Goal: Information Seeking & Learning: Find specific fact

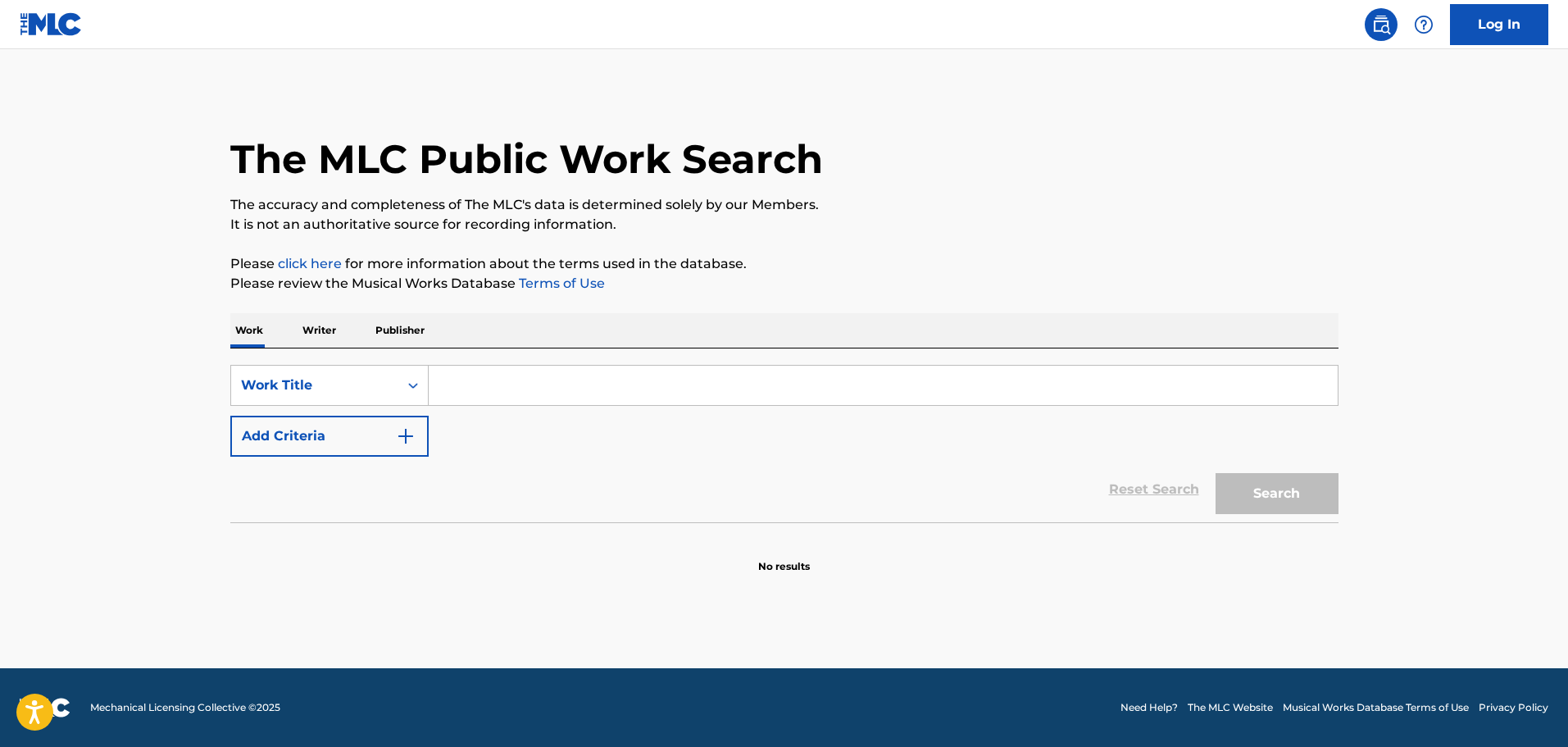
click at [461, 378] on input "Search Form" at bounding box center [883, 385] width 909 height 40
click at [547, 392] on input "lookwe" at bounding box center [883, 385] width 909 height 40
type input "lookwell"
click at [390, 437] on button "Add Criteria" at bounding box center [330, 436] width 199 height 41
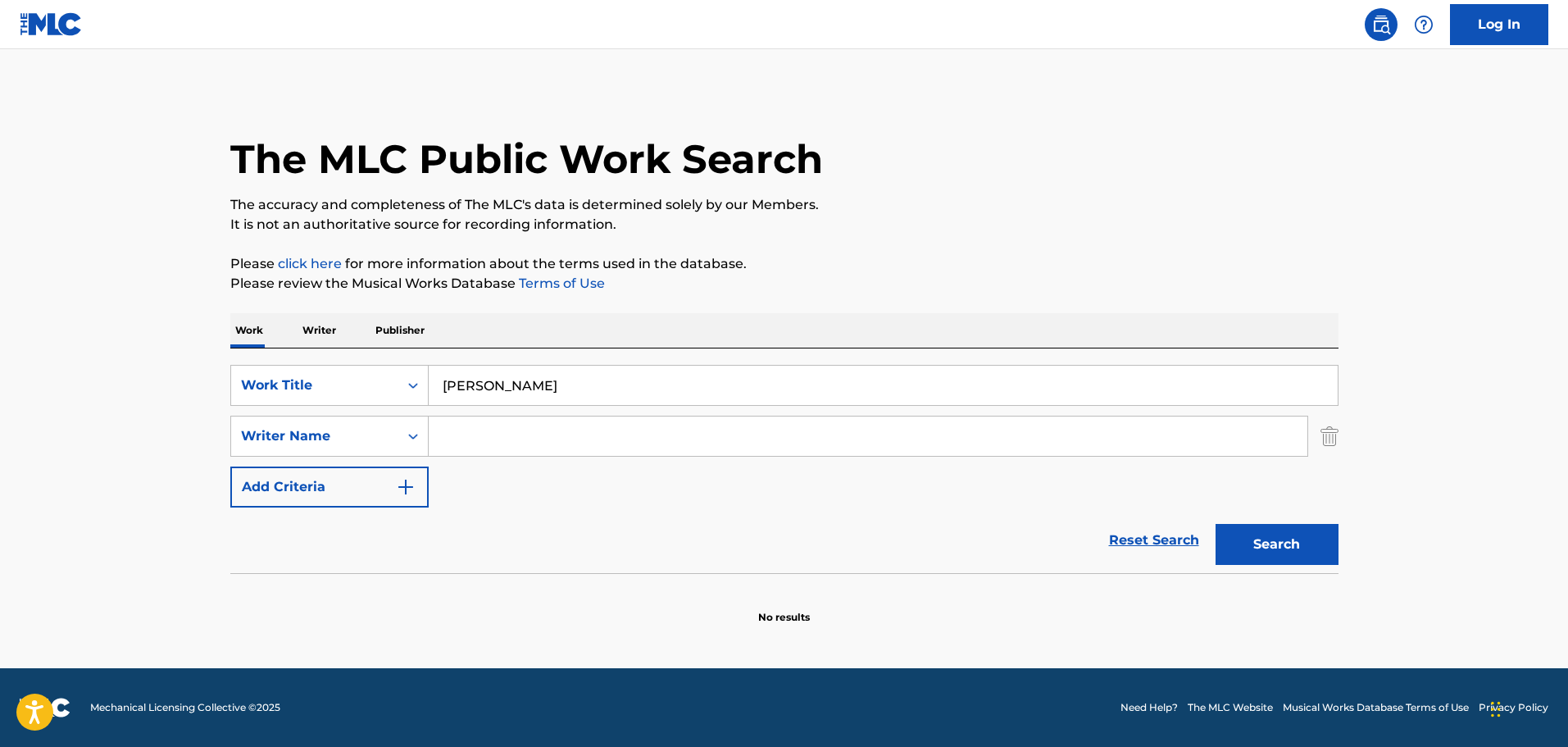
click at [508, 432] on input "Search Form" at bounding box center [868, 436] width 879 height 40
paste input "Jack Elliott"
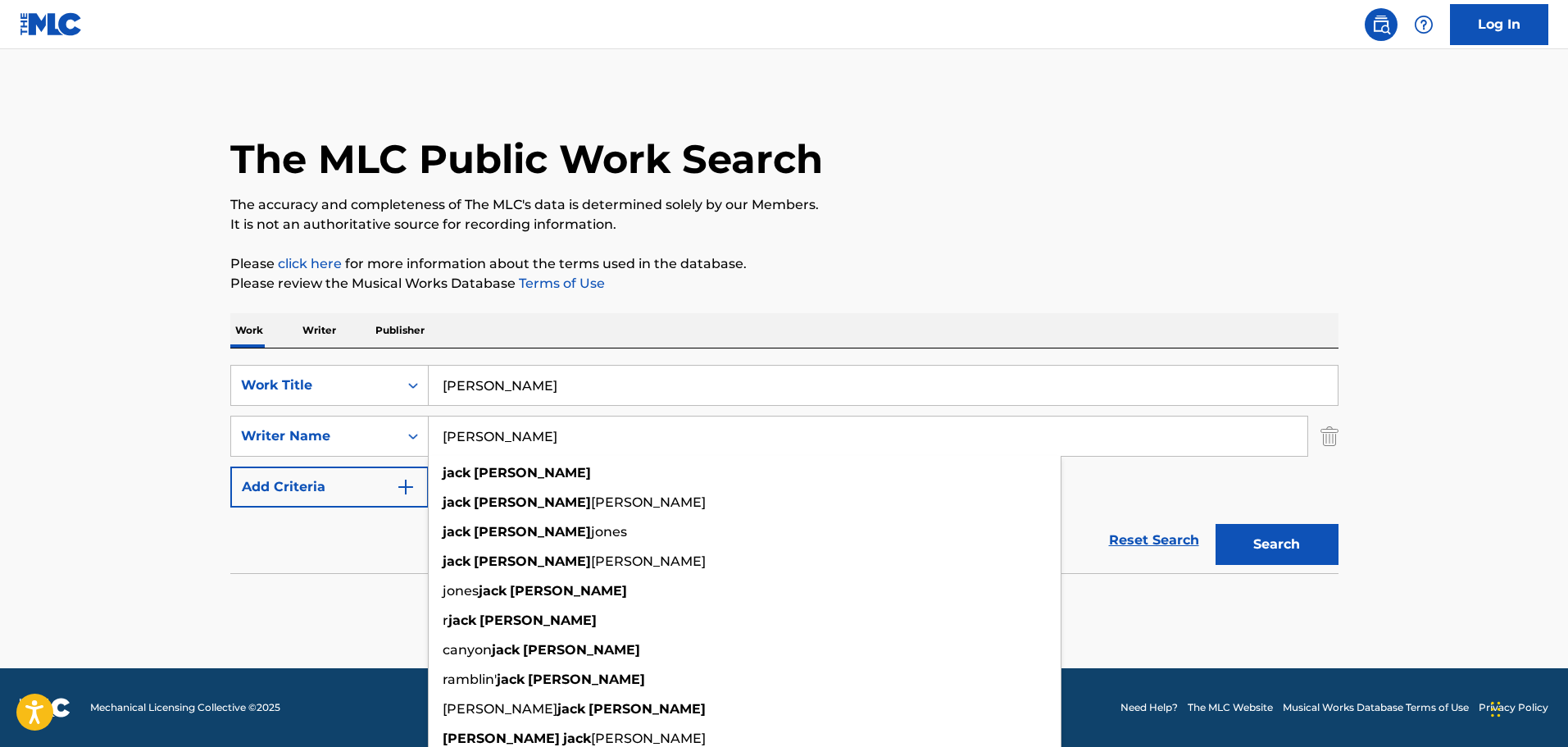
click at [1276, 539] on button "Search" at bounding box center [1277, 544] width 123 height 41
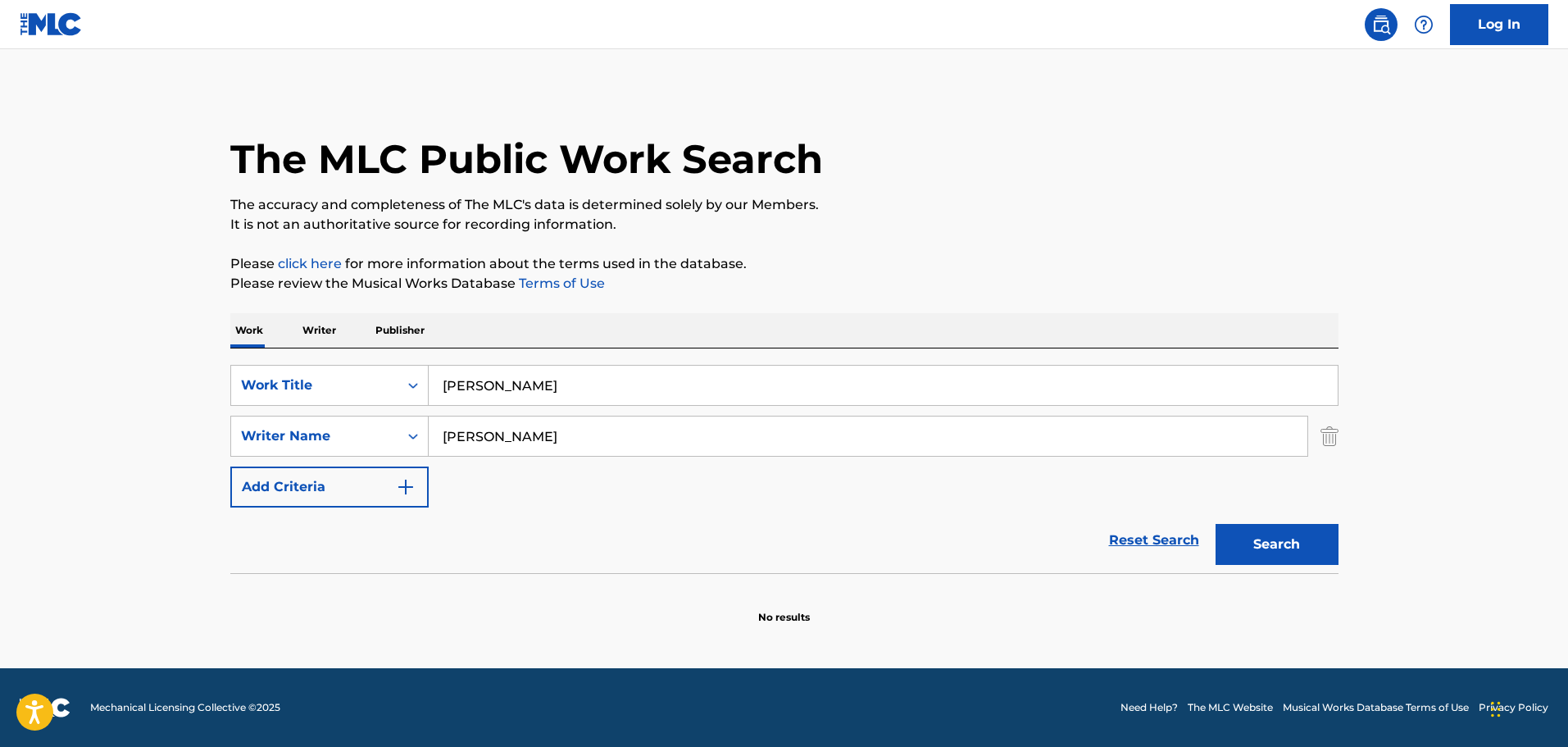
click at [455, 431] on input "Jack Elliott" at bounding box center [868, 436] width 879 height 40
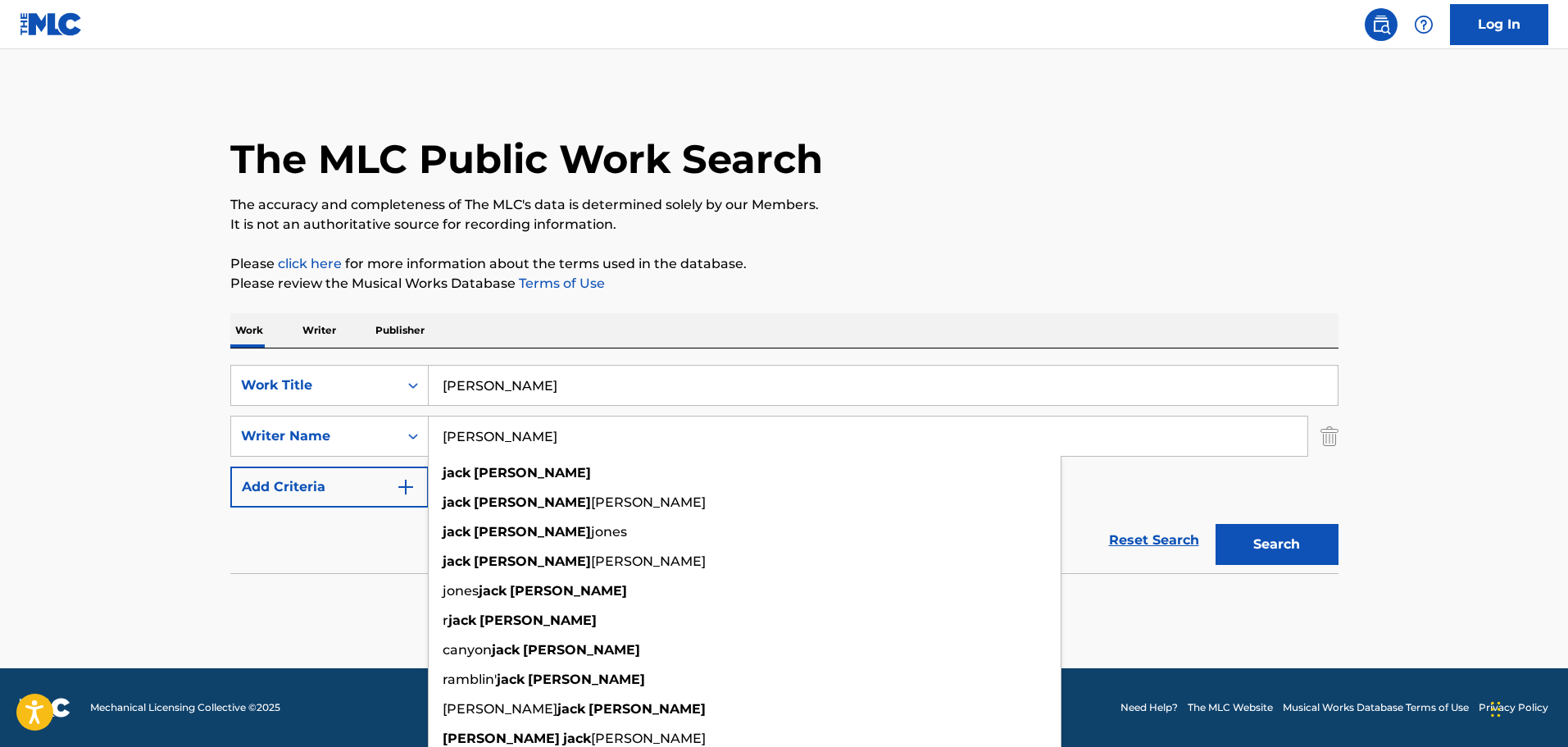
click at [471, 430] on input "Jack Elliott" at bounding box center [868, 436] width 879 height 40
type input "Jack Elliott"
click at [473, 382] on input "lookwell" at bounding box center [883, 385] width 909 height 40
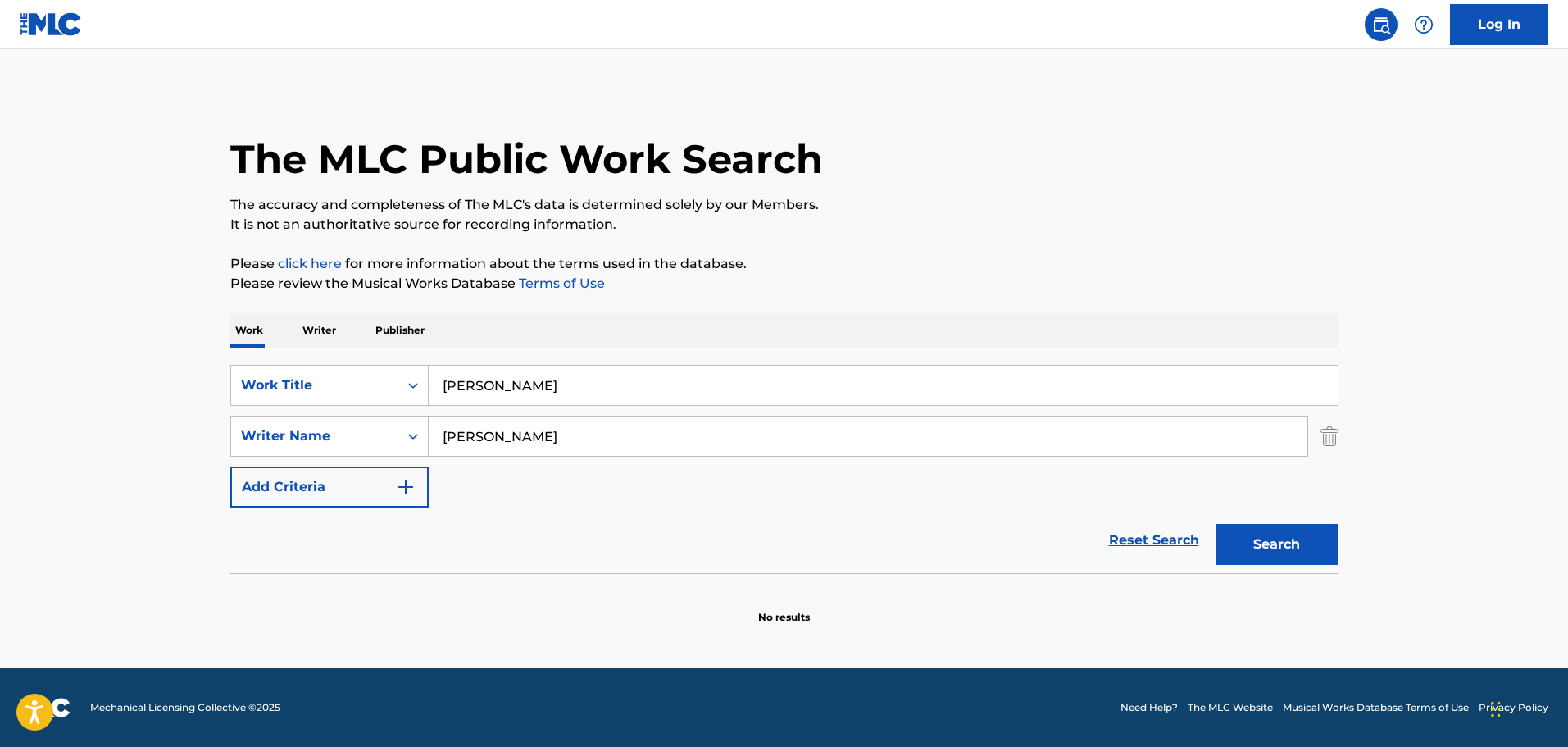
click at [473, 382] on input "lookwell" at bounding box center [883, 385] width 909 height 40
paste input "L"
type input "Lookwell"
click at [1278, 550] on button "Search" at bounding box center [1277, 544] width 123 height 41
click at [477, 440] on input "Jack Elliott" at bounding box center [868, 436] width 879 height 40
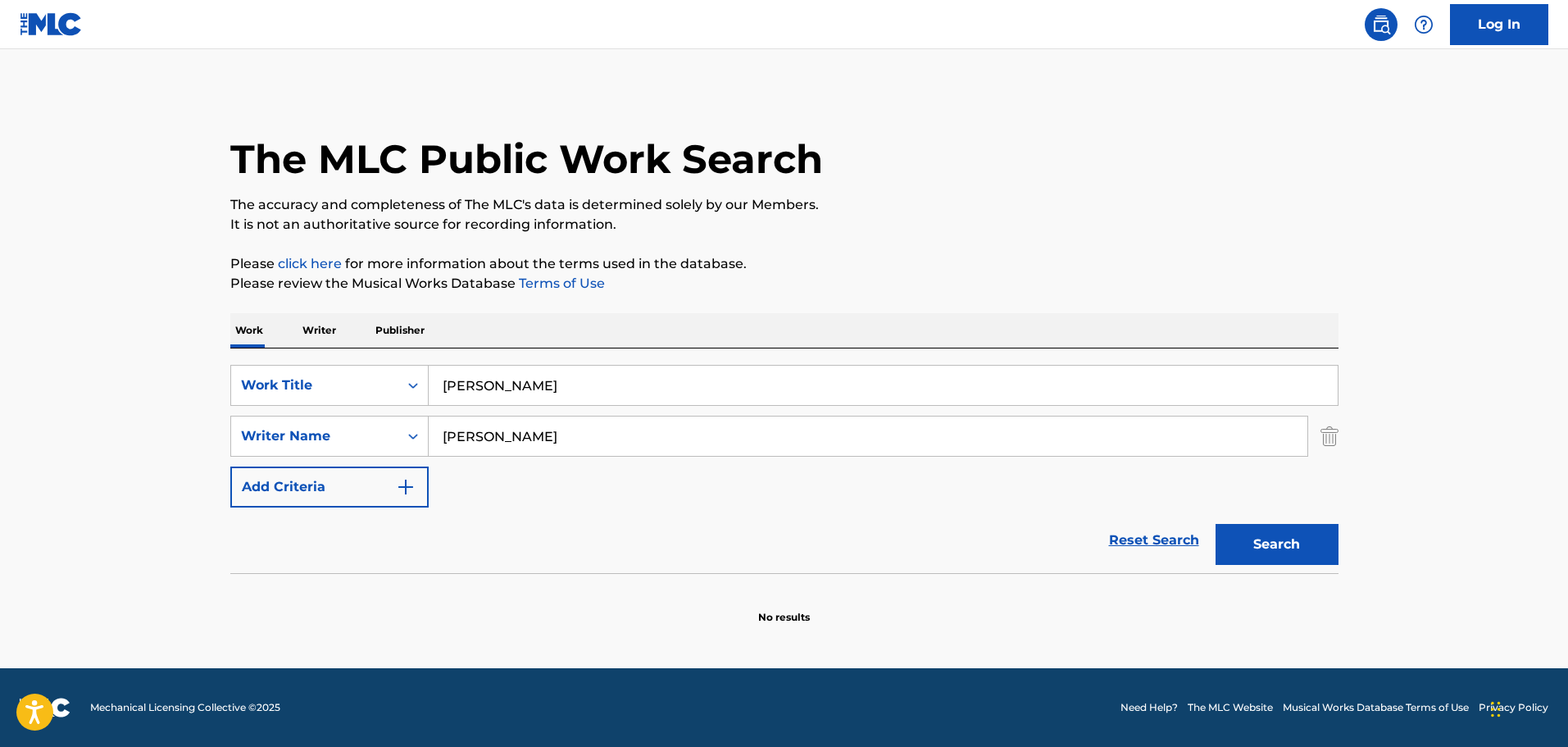
click at [477, 440] on input "Jack Elliott" at bounding box center [868, 436] width 879 height 40
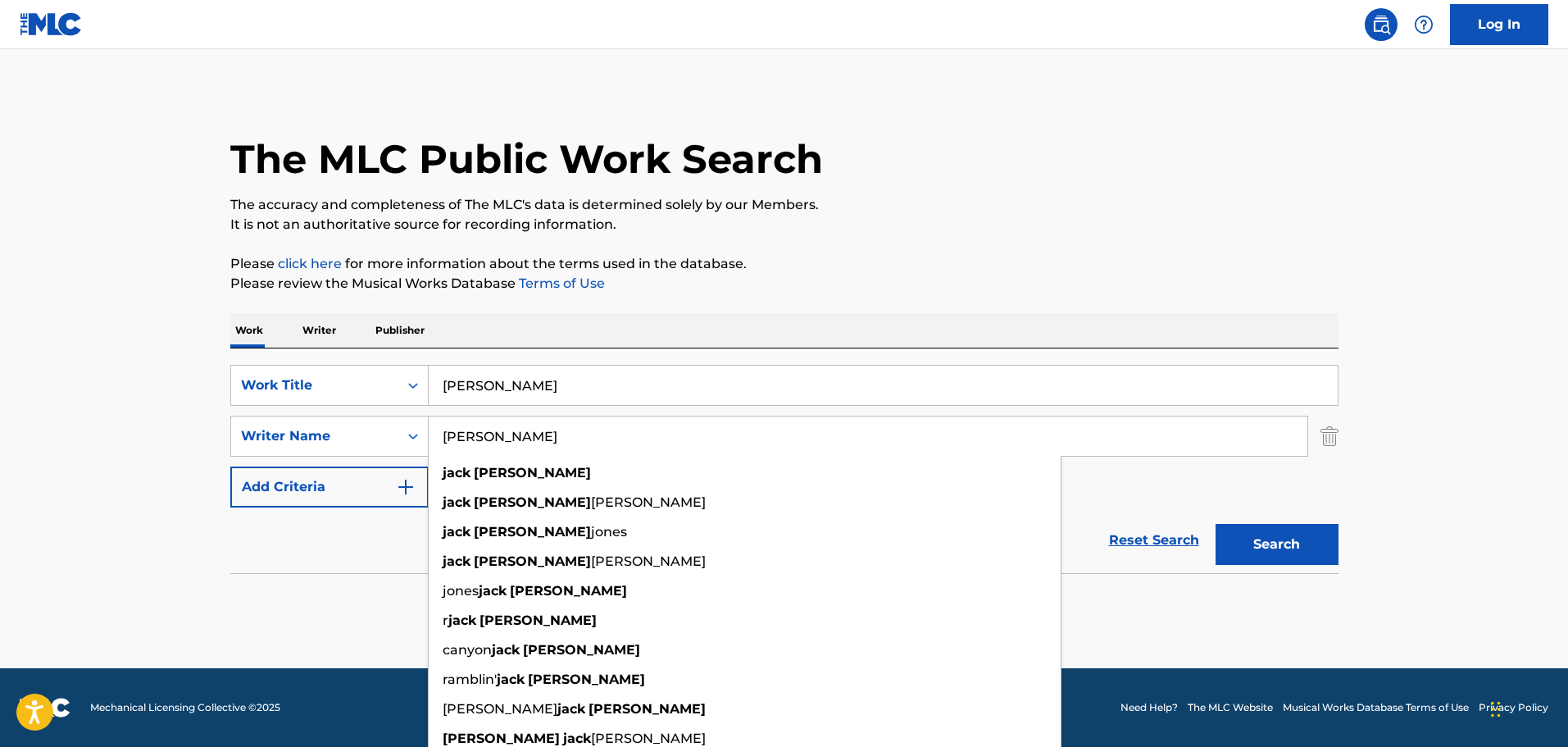
click at [477, 440] on input "Jack Elliott" at bounding box center [868, 436] width 879 height 40
paste input "Peter Millrose"
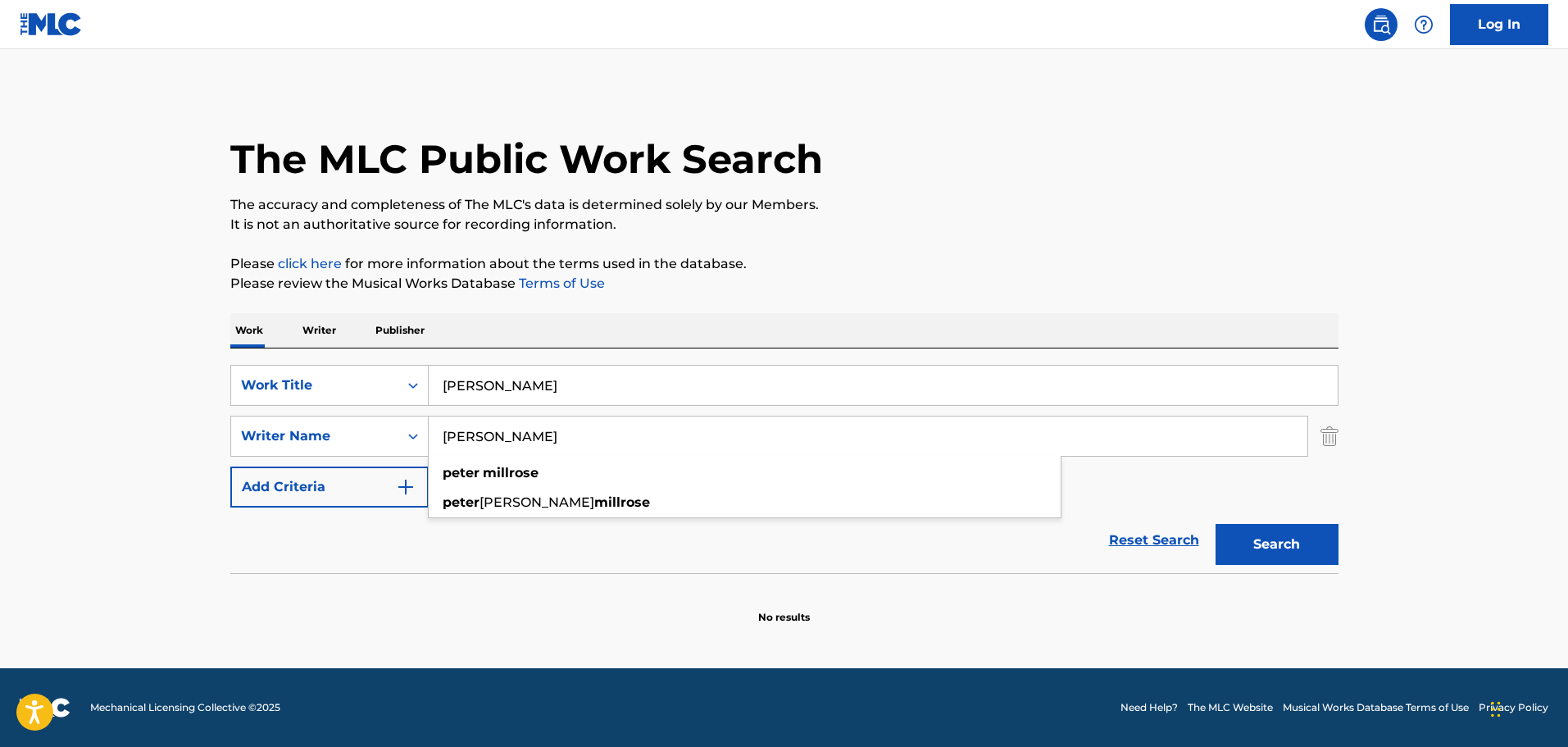
click at [1298, 562] on button "Search" at bounding box center [1277, 544] width 123 height 41
click at [621, 435] on input "Peter Millrose" at bounding box center [868, 436] width 879 height 40
click at [538, 448] on input "Peter Millrose" at bounding box center [868, 436] width 879 height 40
click at [537, 448] on input "Peter Millrose" at bounding box center [868, 436] width 879 height 40
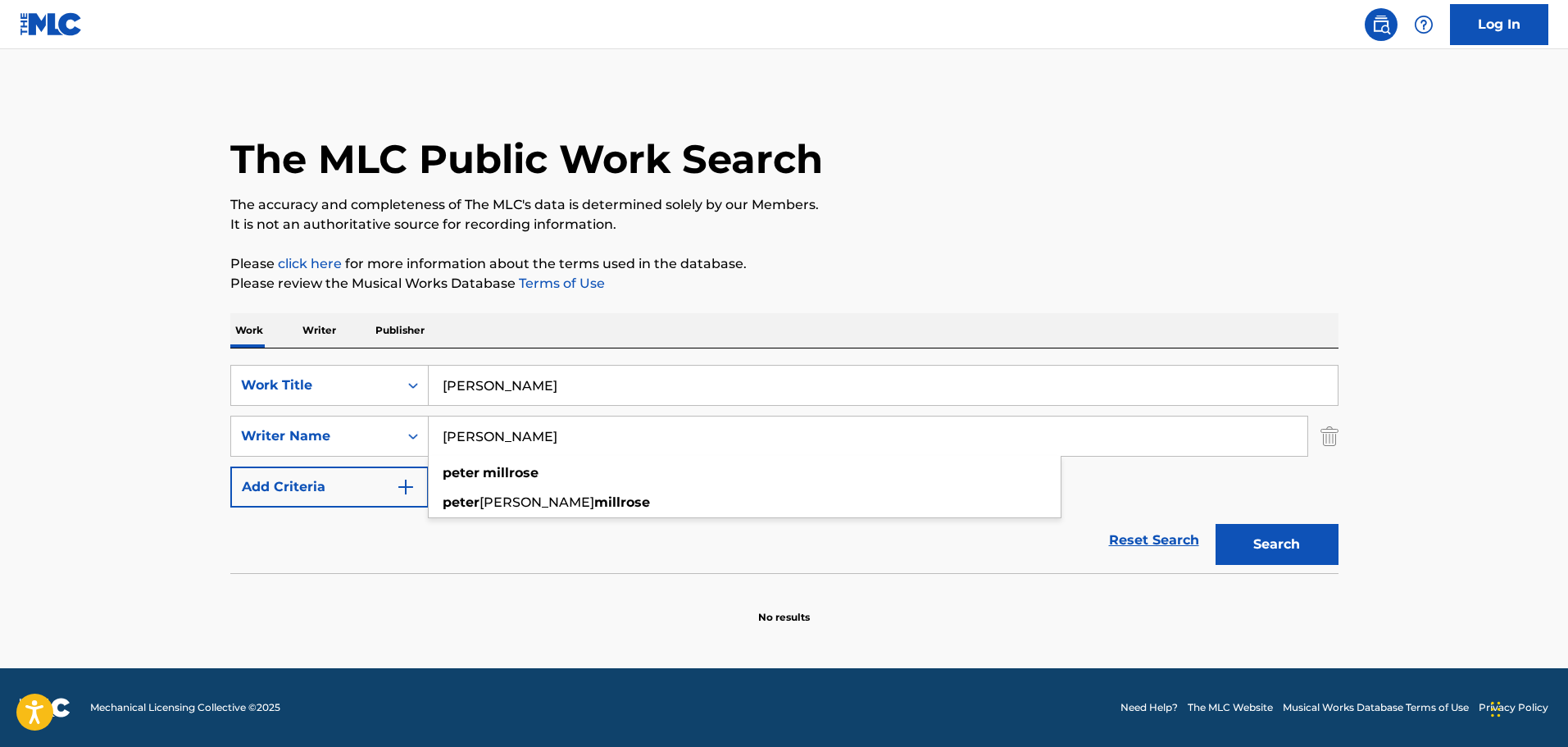
click at [537, 448] on input "Peter Millrose" at bounding box center [868, 436] width 879 height 40
paste input "Jack Elliott"
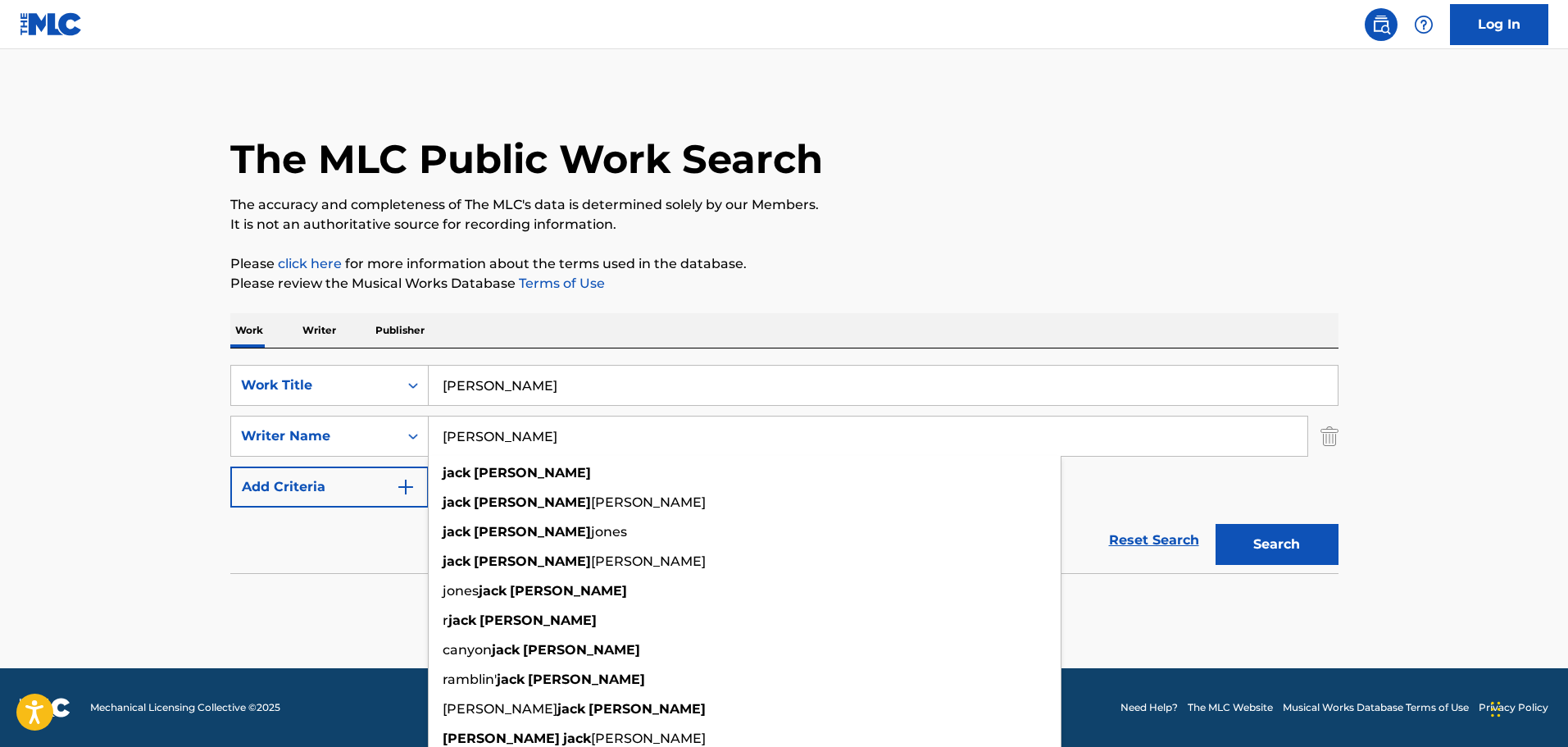
type input "Jack Elliott"
click at [1309, 542] on button "Search" at bounding box center [1277, 544] width 123 height 41
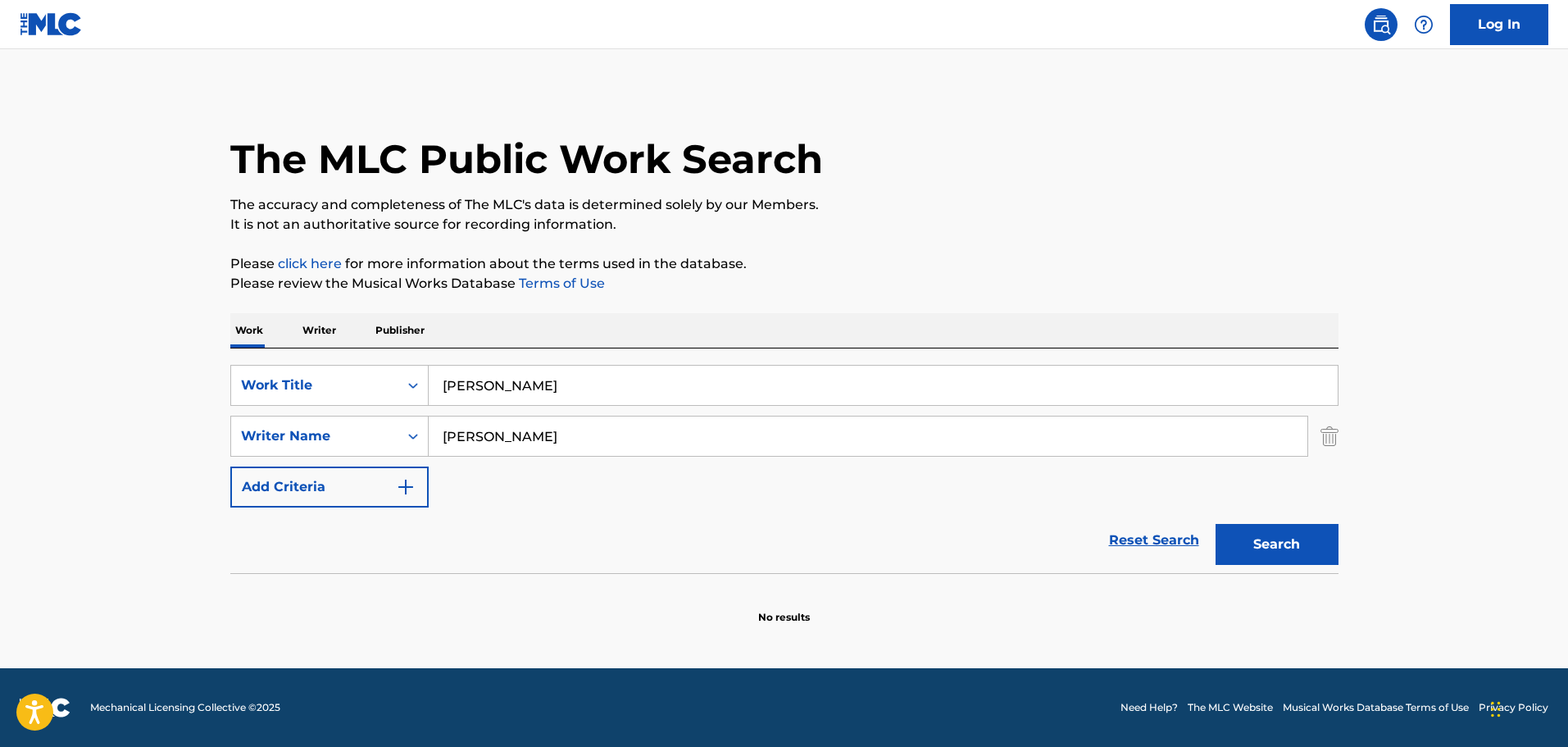
click at [653, 384] on input "Lookwell" at bounding box center [883, 385] width 909 height 40
paste input "Jack Elliott"
click at [625, 392] on input "Lookwell Jack Elliott" at bounding box center [883, 385] width 909 height 40
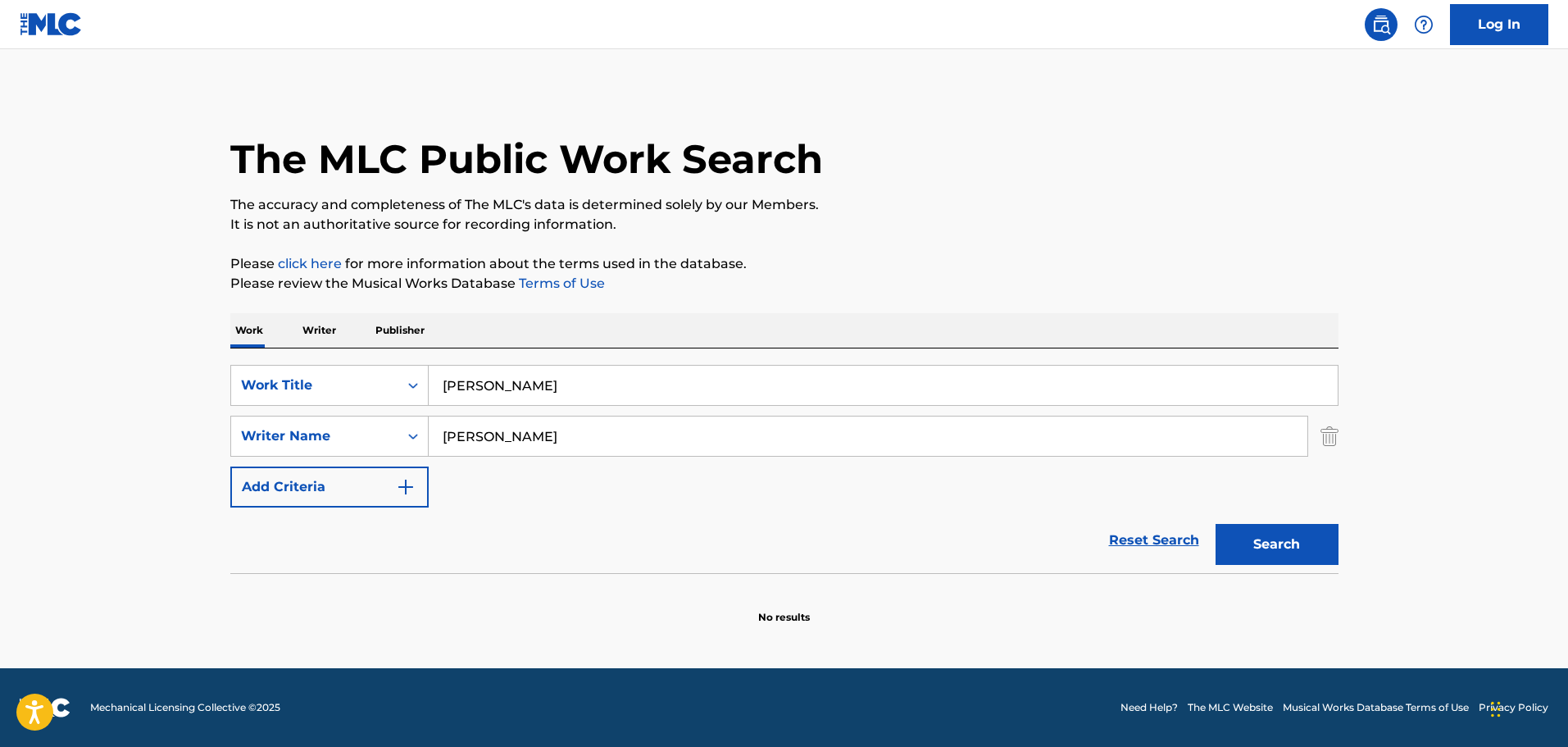
type input "Lookwell Jack Elliott"
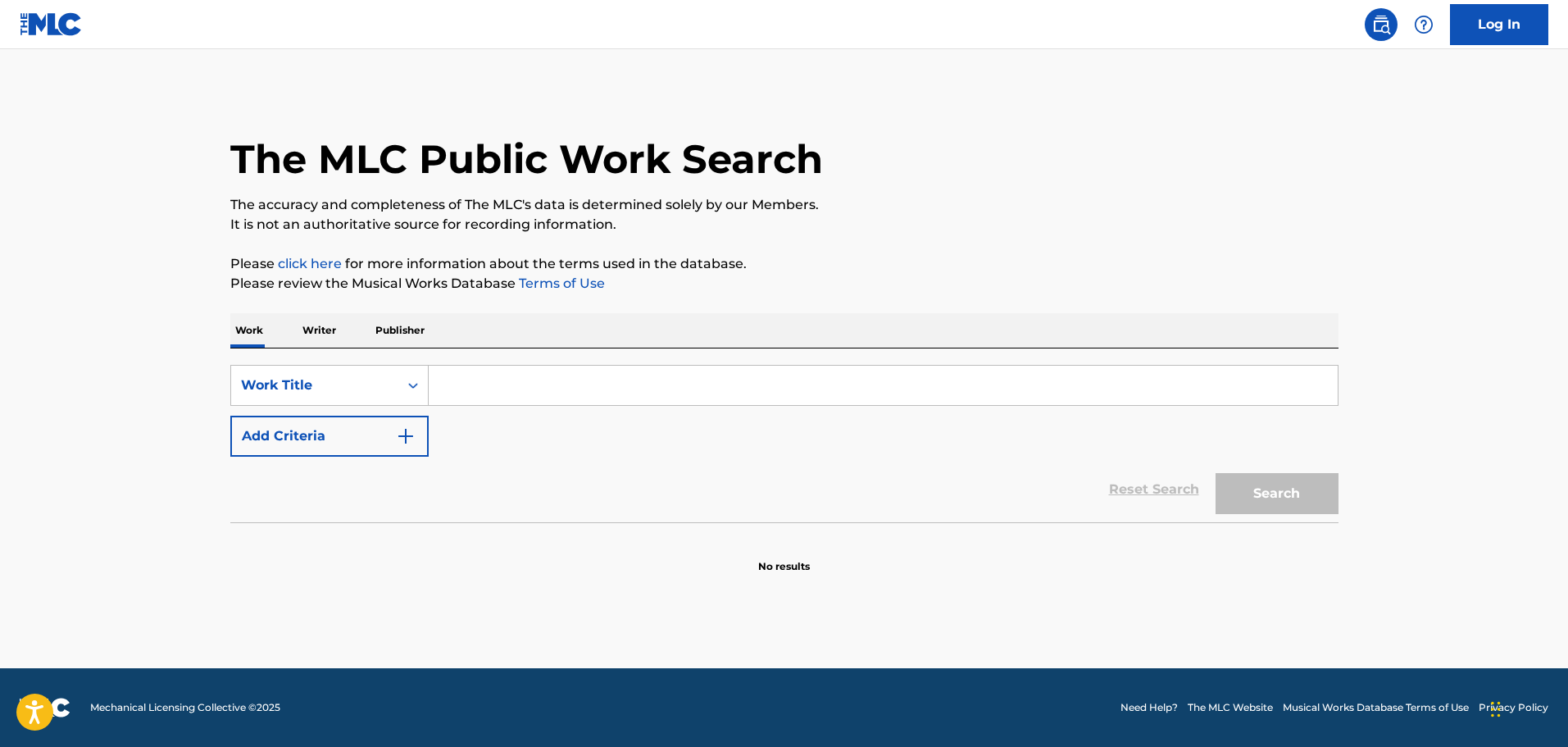
click at [722, 386] on input "Search Form" at bounding box center [883, 385] width 909 height 40
paste input "The Seaview Theme"
type input "The Seaview Theme"
click at [392, 430] on button "Add Criteria" at bounding box center [330, 436] width 199 height 41
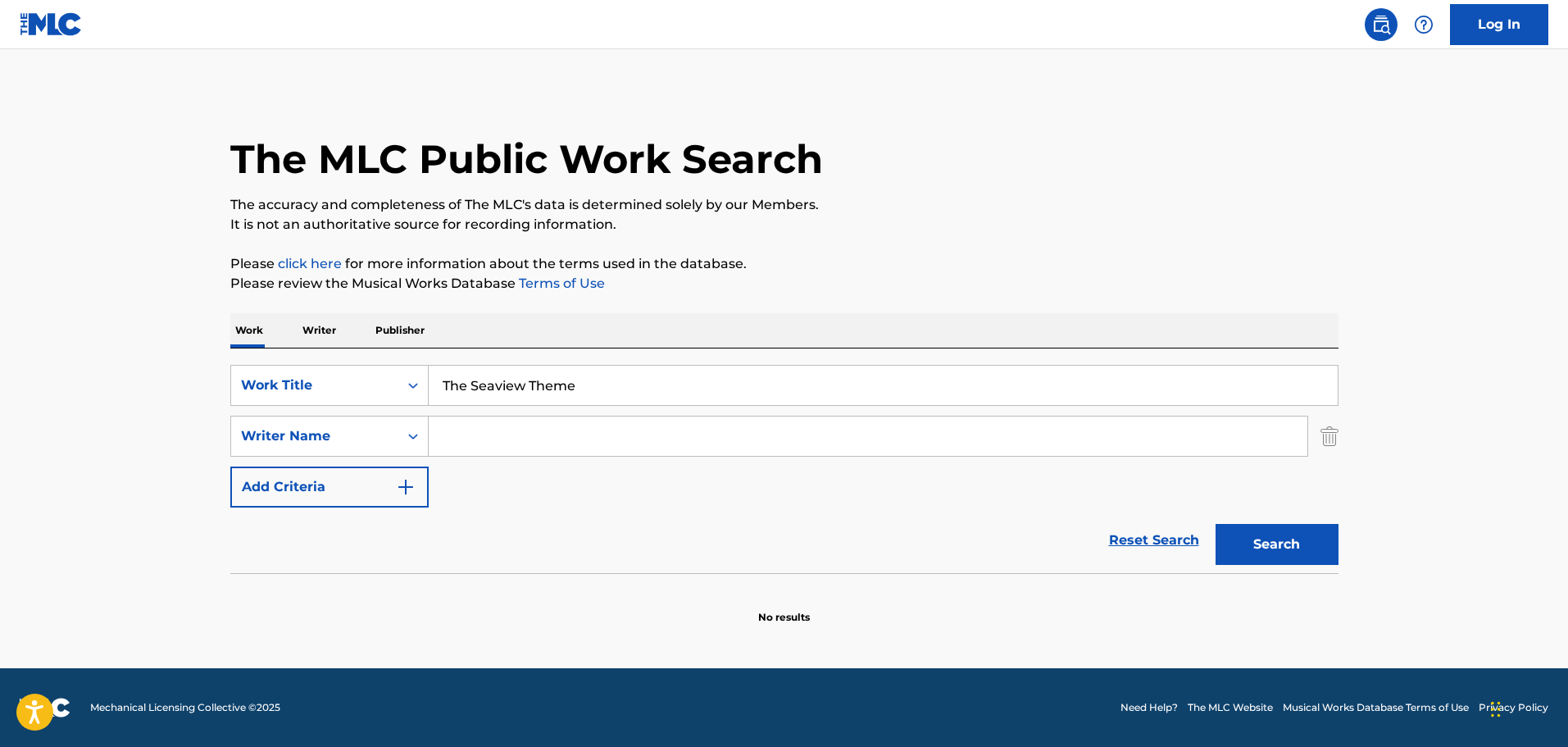
drag, startPoint x: 499, startPoint y: 436, endPoint x: 595, endPoint y: 436, distance: 96.0
click at [499, 438] on input "Search Form" at bounding box center [868, 436] width 879 height 40
paste input "[PERSON_NAME]"
type input "Paul Sawtell"
click at [1315, 551] on button "Search" at bounding box center [1277, 544] width 123 height 41
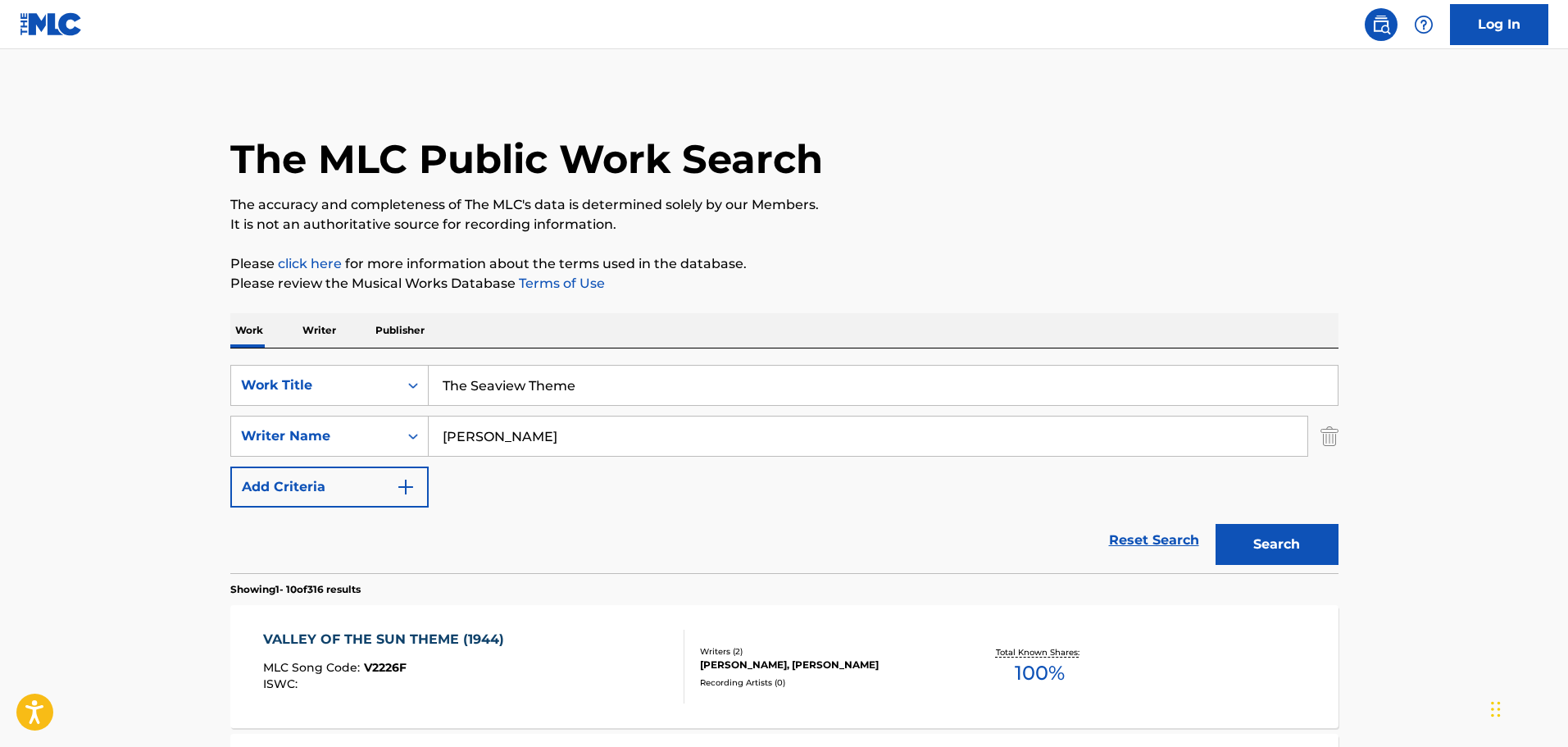
click at [534, 371] on input "The Seaview Theme" at bounding box center [883, 385] width 909 height 40
paste input "Voyage to the Bottom of the Sea"
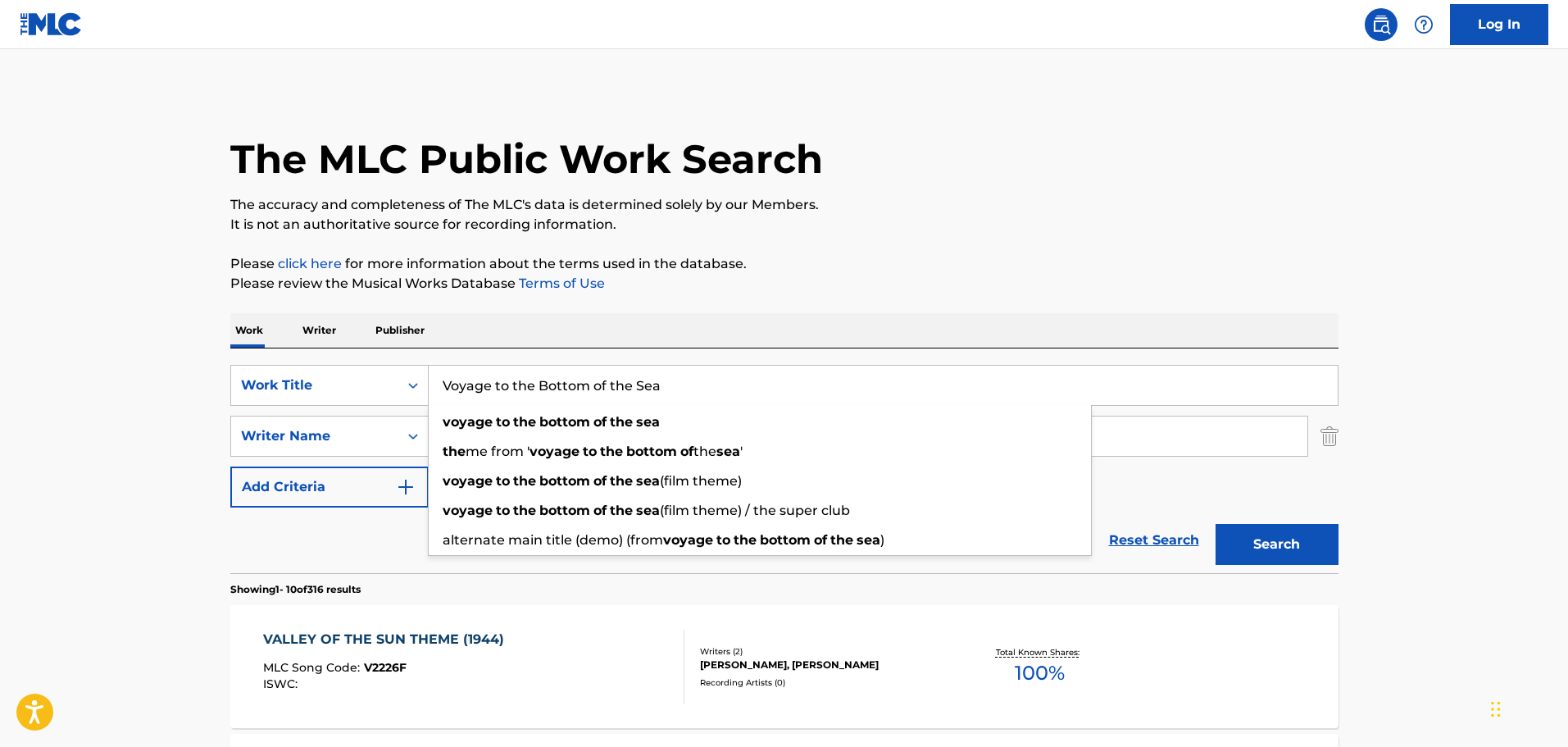
type input "Voyage to the Bottom of the Sea"
click at [1253, 545] on button "Search" at bounding box center [1277, 544] width 123 height 41
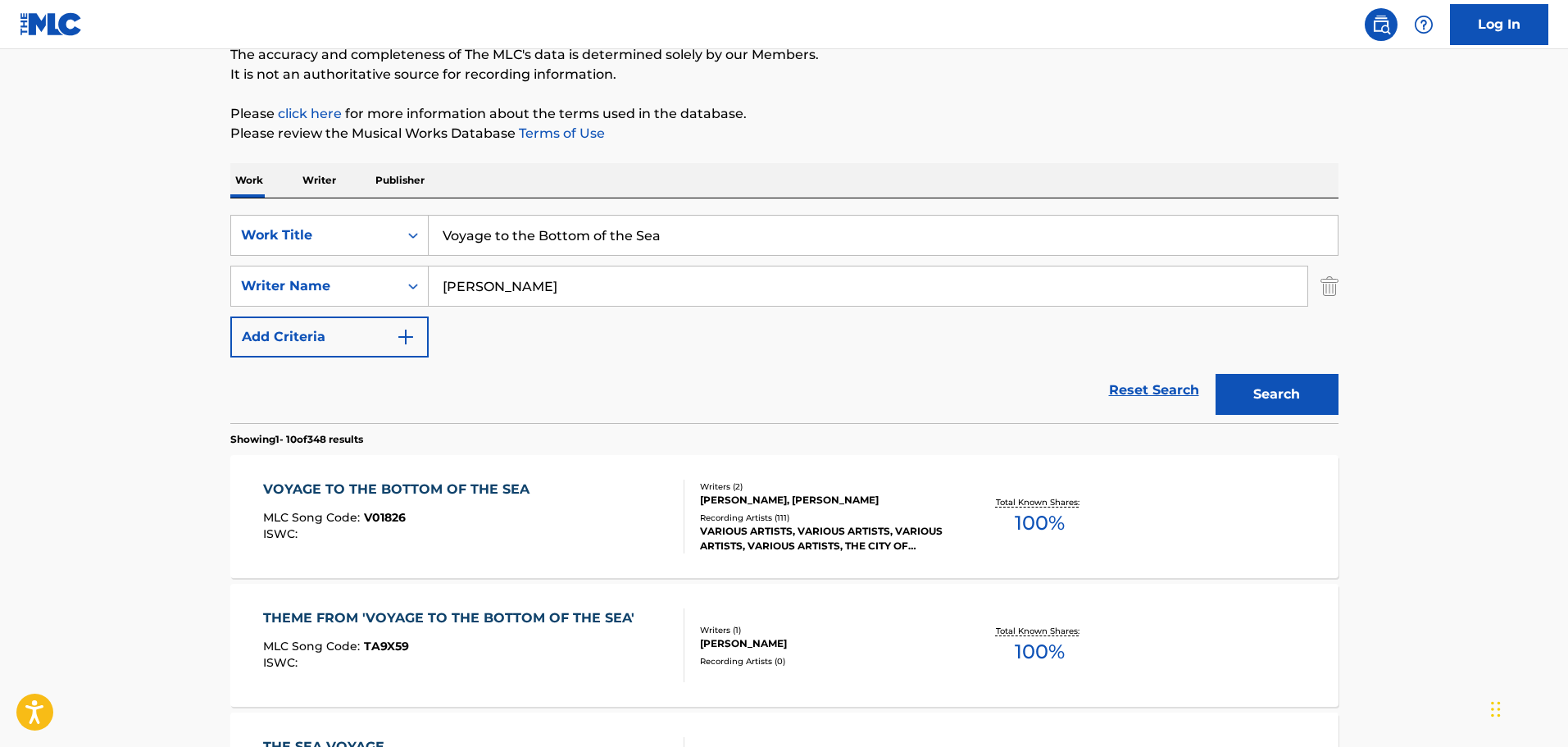
scroll to position [164, 0]
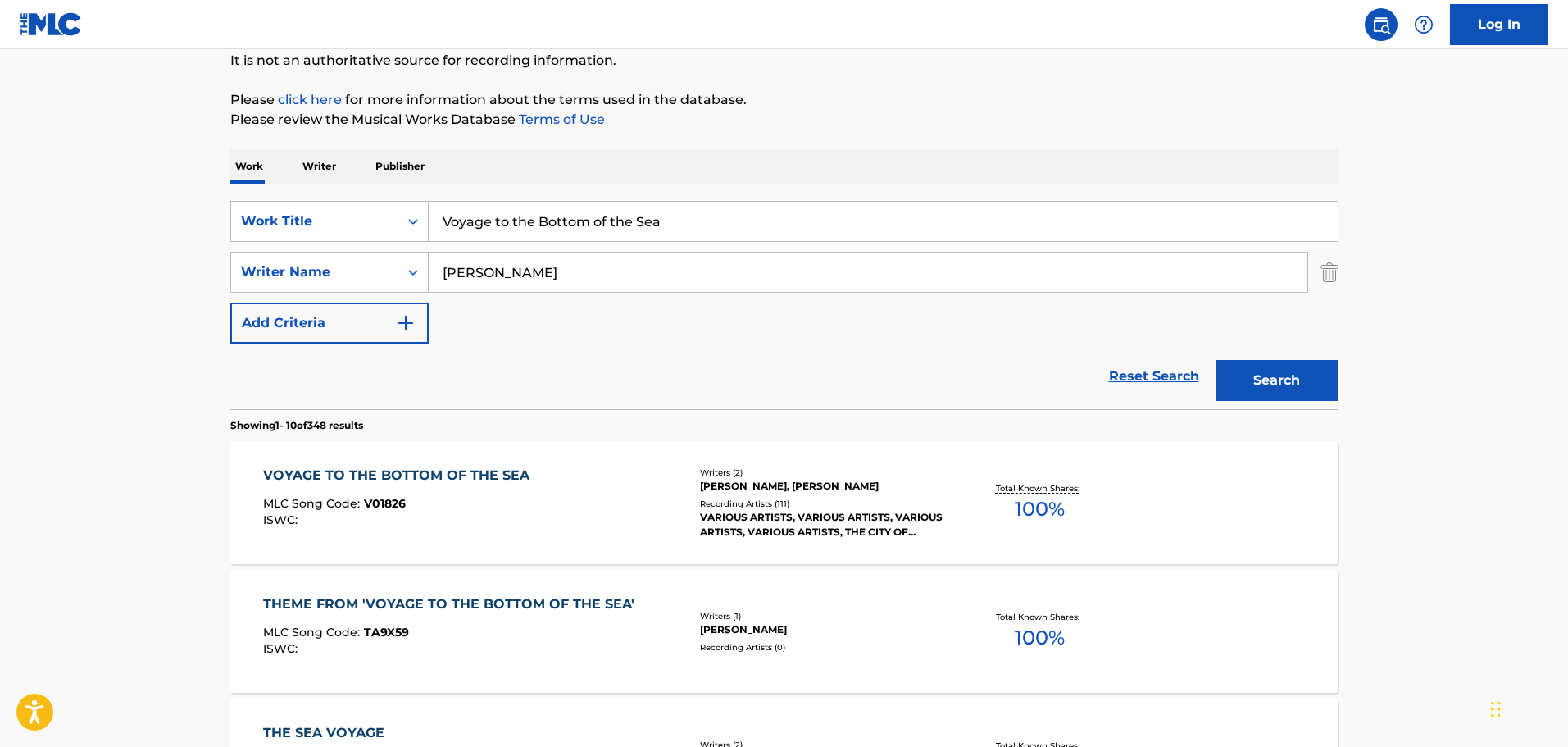
click at [609, 660] on div "THEME FROM 'VOYAGE TO THE BOTTOM OF THE SEA' MLC Song Code : TA9X59 ISWC :" at bounding box center [452, 632] width 380 height 74
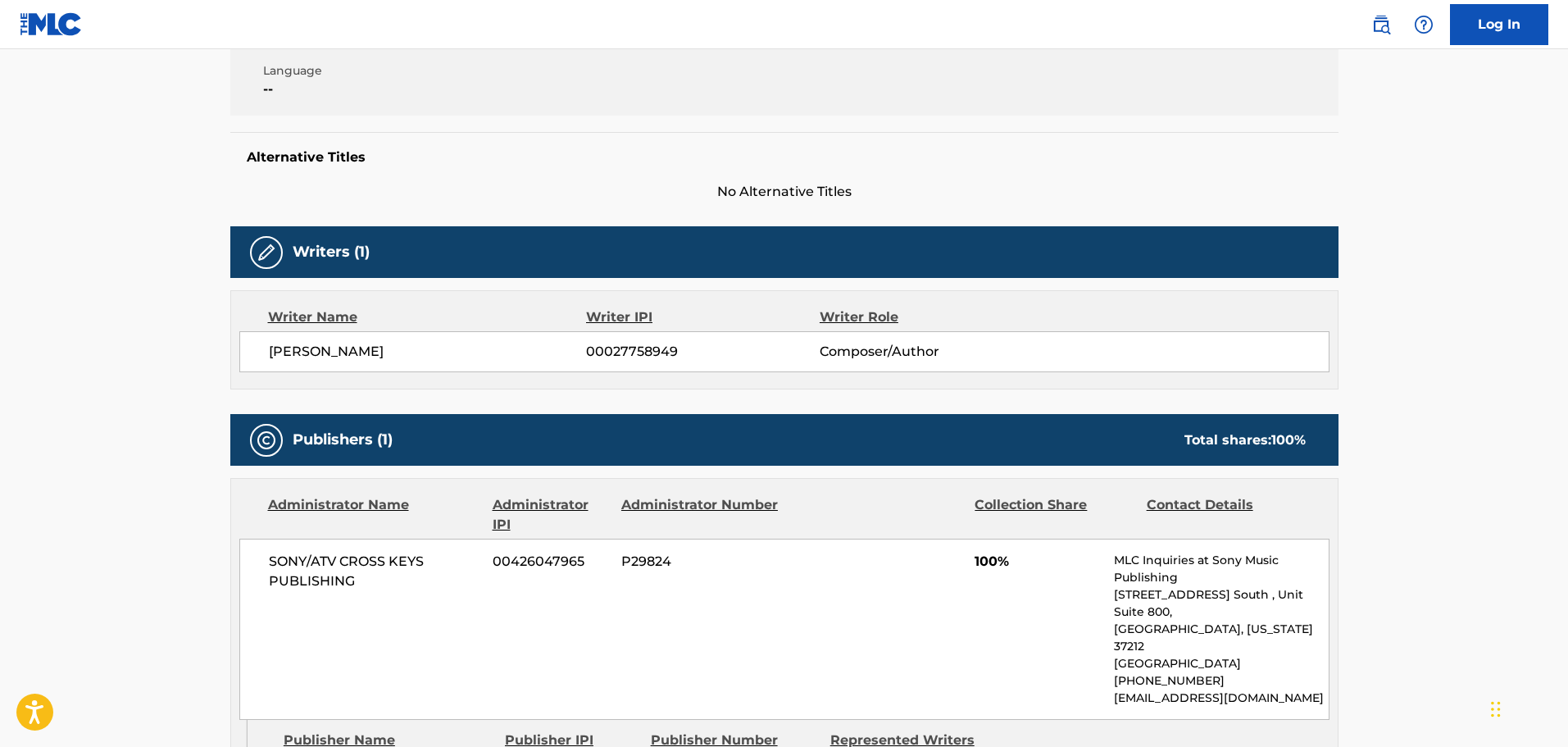
scroll to position [574, 0]
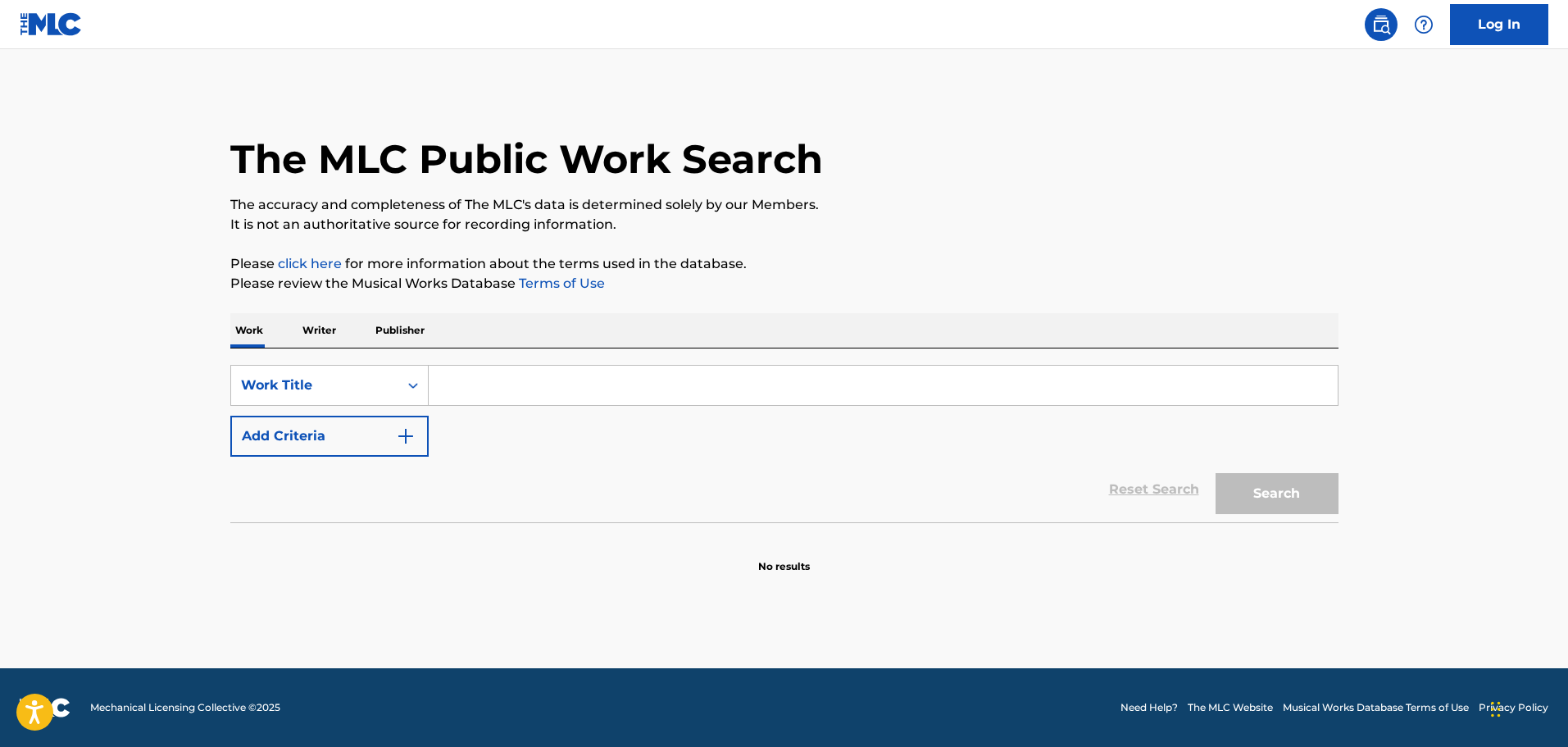
click at [412, 432] on img "Search Form" at bounding box center [405, 435] width 19 height 19
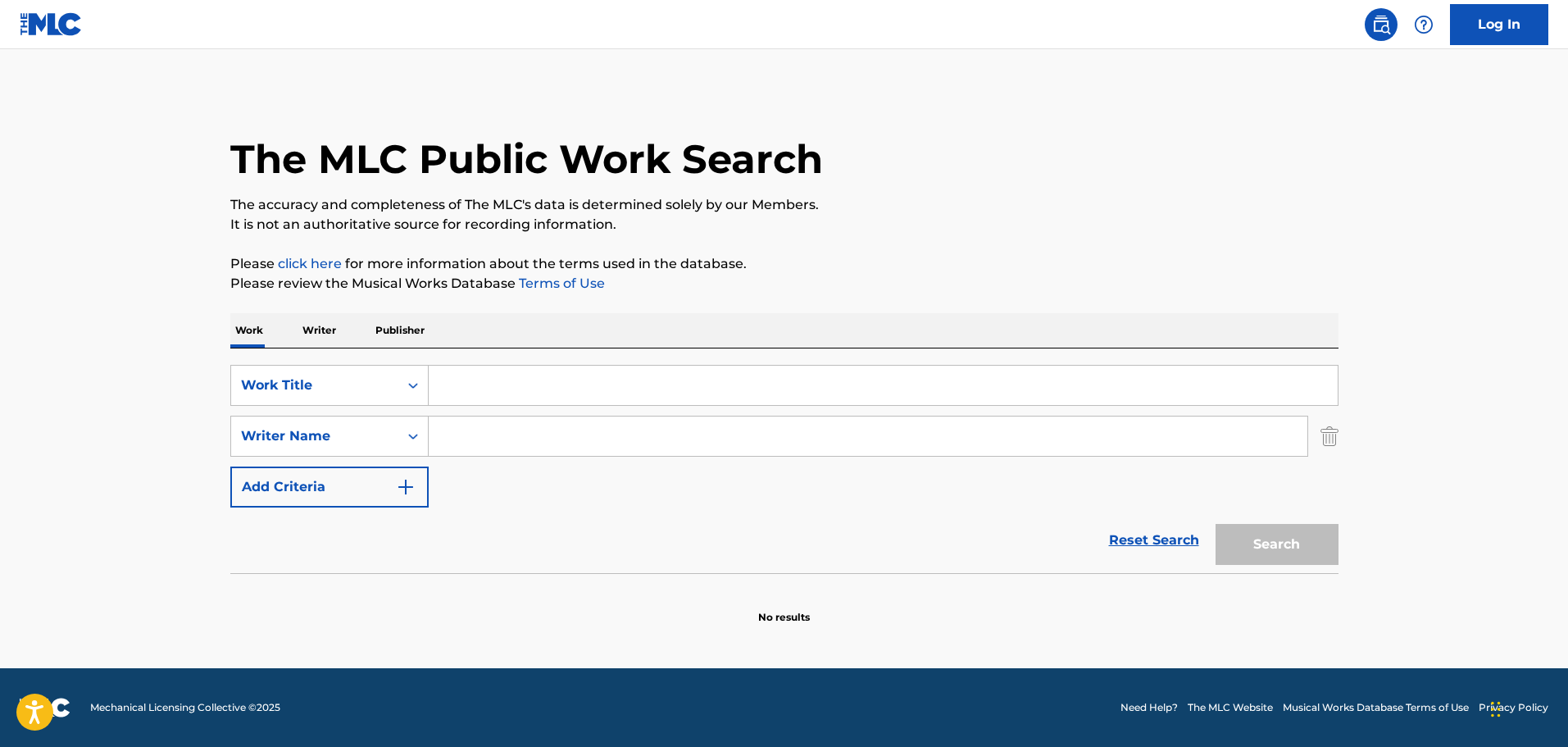
click at [479, 431] on input "Search Form" at bounding box center [868, 436] width 879 height 40
paste input "[PERSON_NAME]"
type input "[PERSON_NAME]"
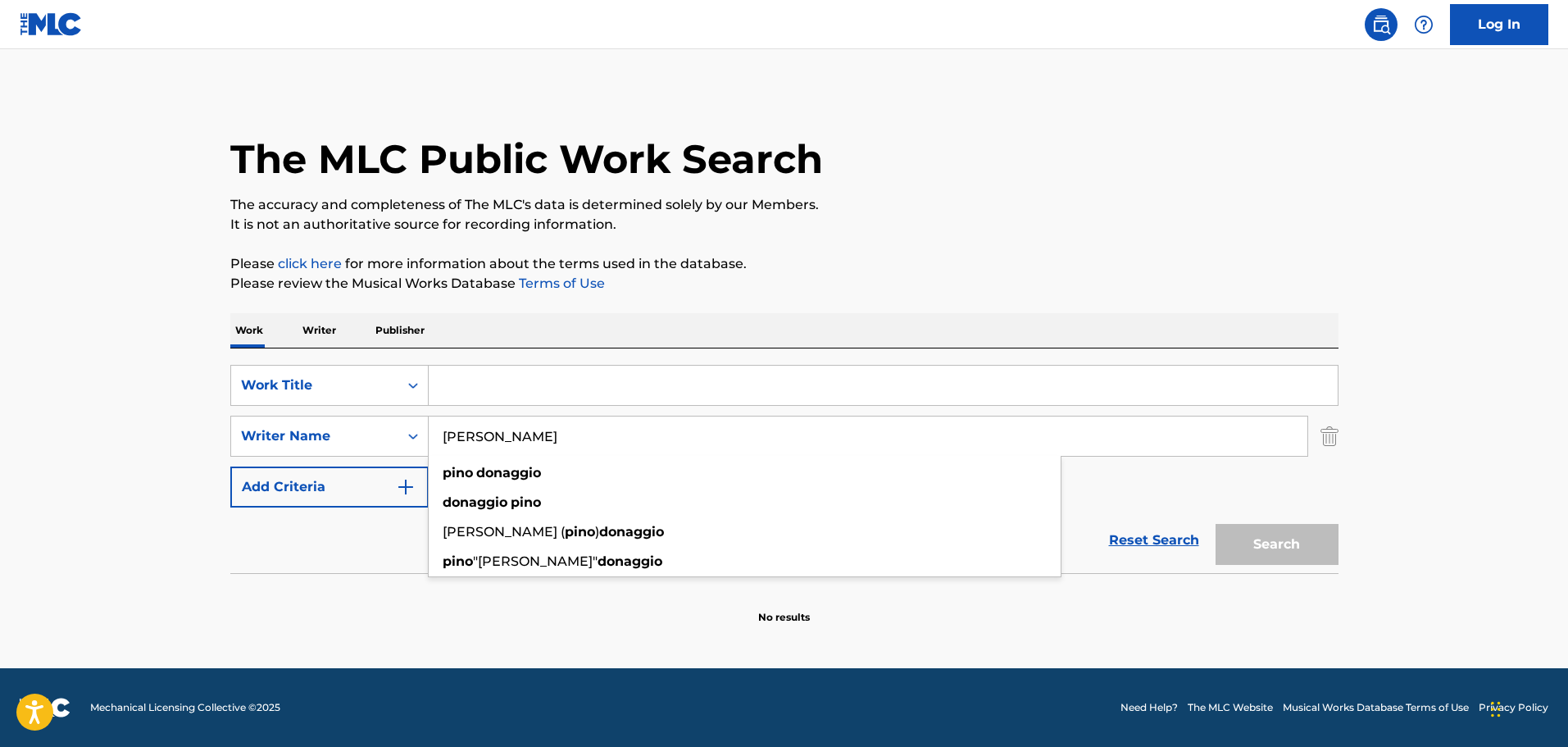
click at [573, 396] on input "Search Form" at bounding box center [883, 385] width 909 height 40
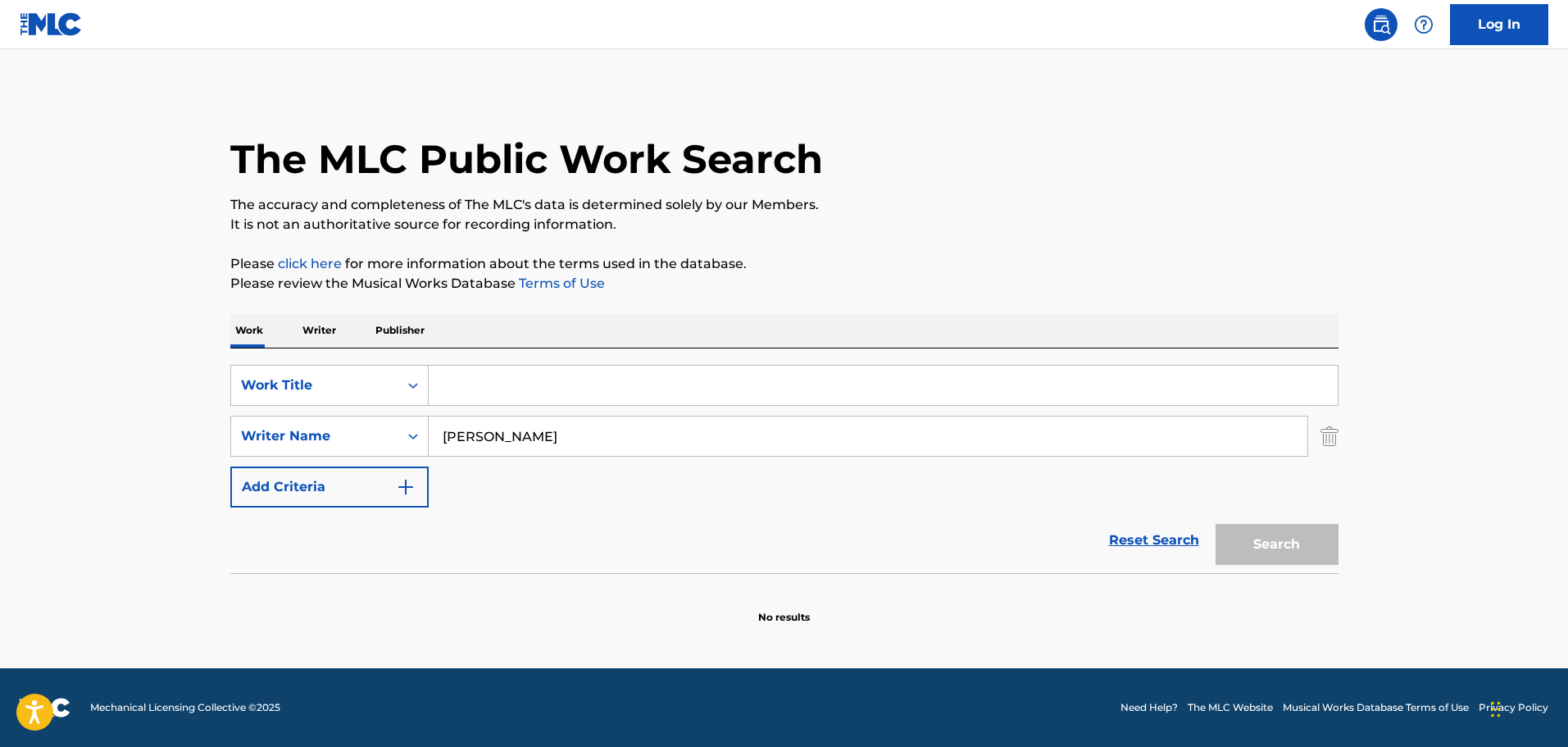
paste input "[PERSON_NAME]"
type input "[PERSON_NAME]"
click at [1277, 549] on button "Search" at bounding box center [1277, 544] width 123 height 41
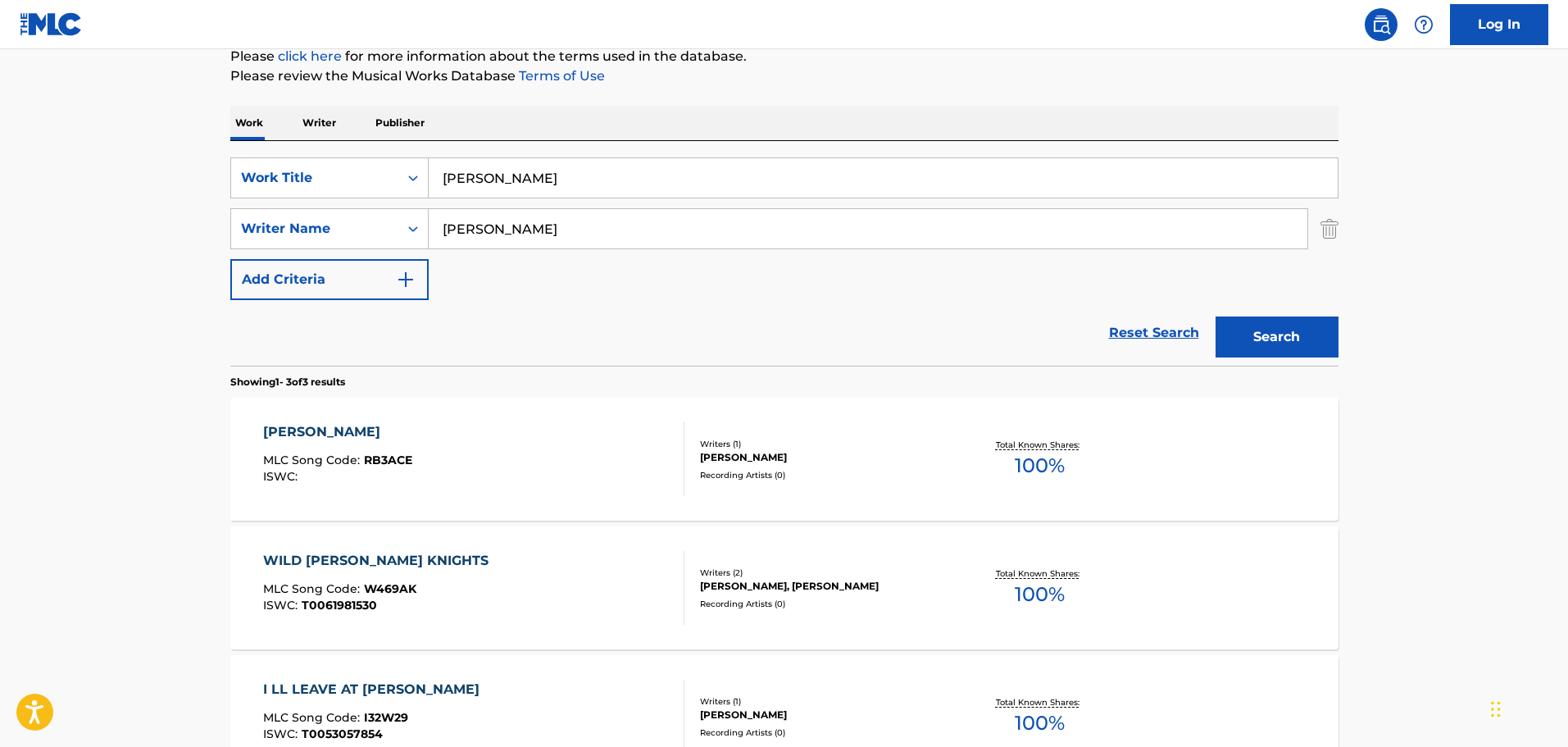
scroll to position [403, 0]
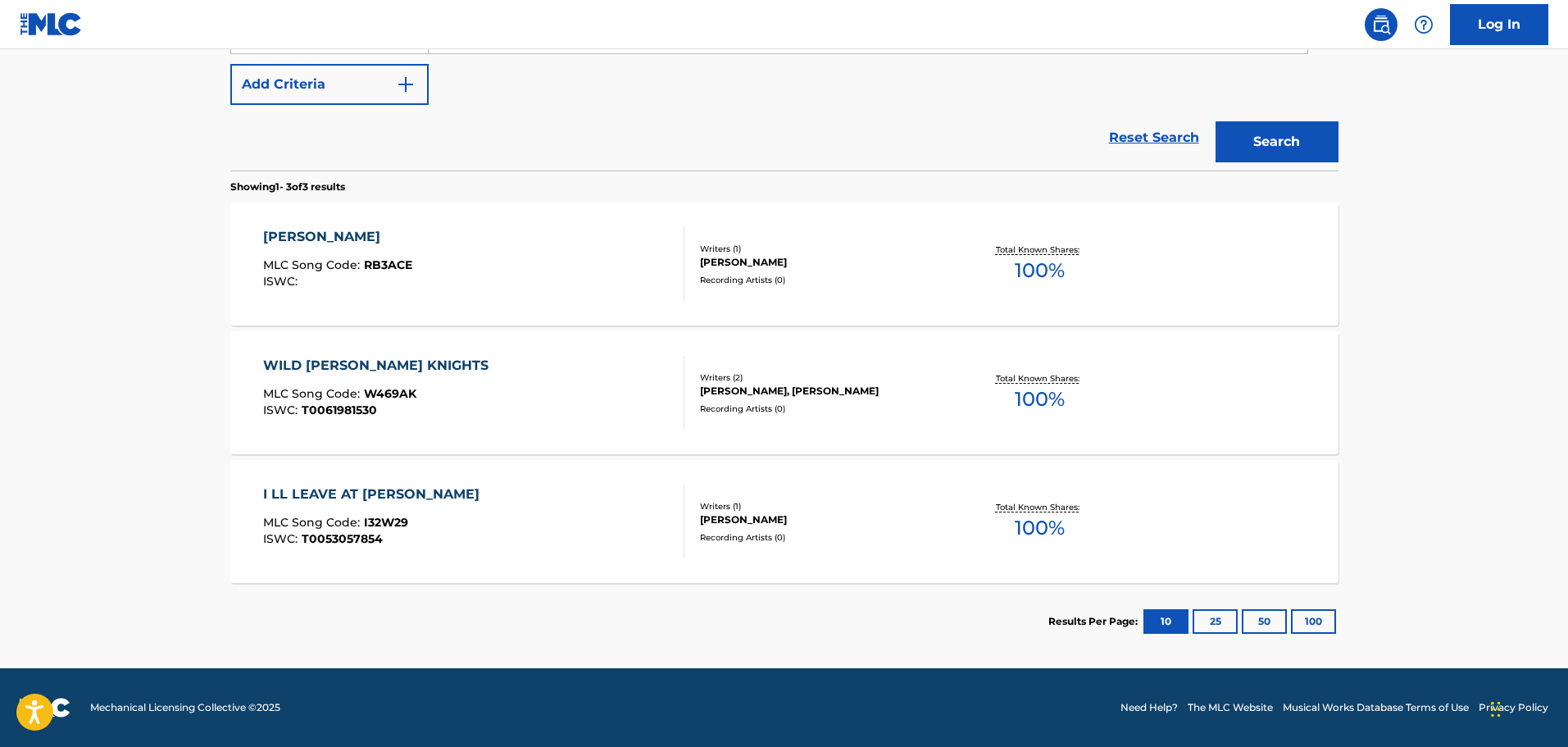
click at [561, 263] on div "[PERSON_NAME] MLC Song Code : RB3ACE ISWC :" at bounding box center [473, 264] width 421 height 74
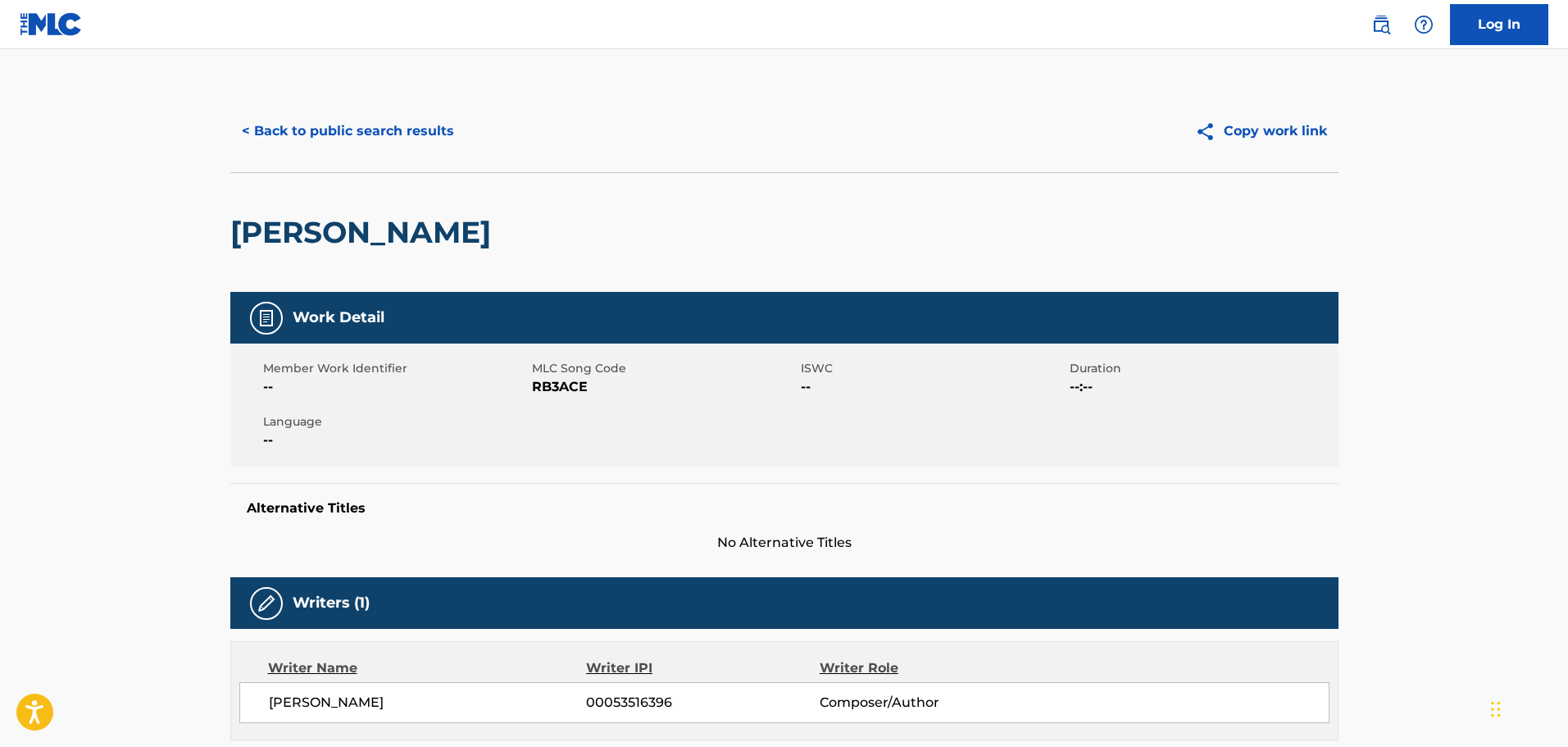
scroll to position [309, 0]
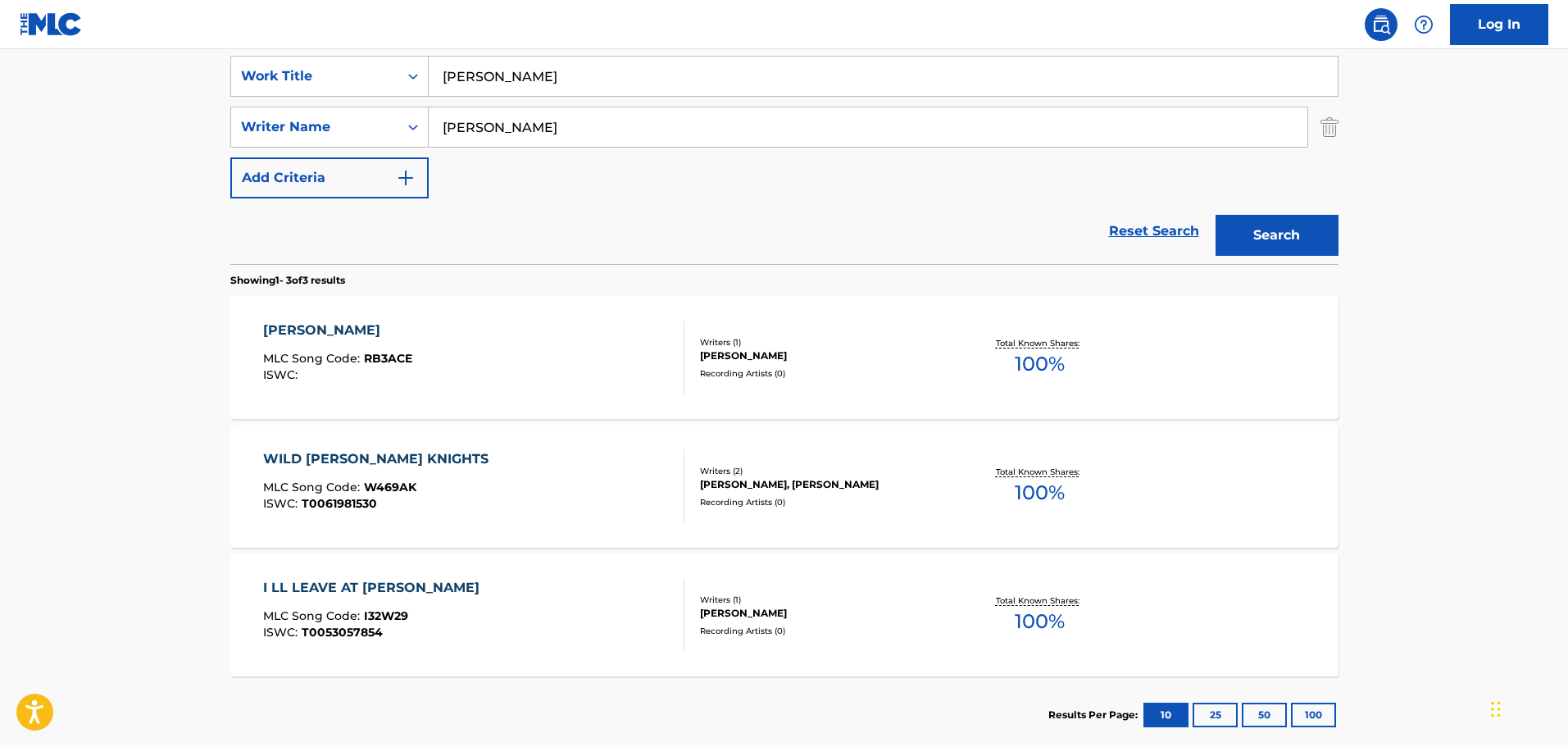
click at [552, 463] on div "WILD [PERSON_NAME] KNIGHTS MLC Song Code : W469AK ISWC : T0061981530" at bounding box center [473, 486] width 421 height 74
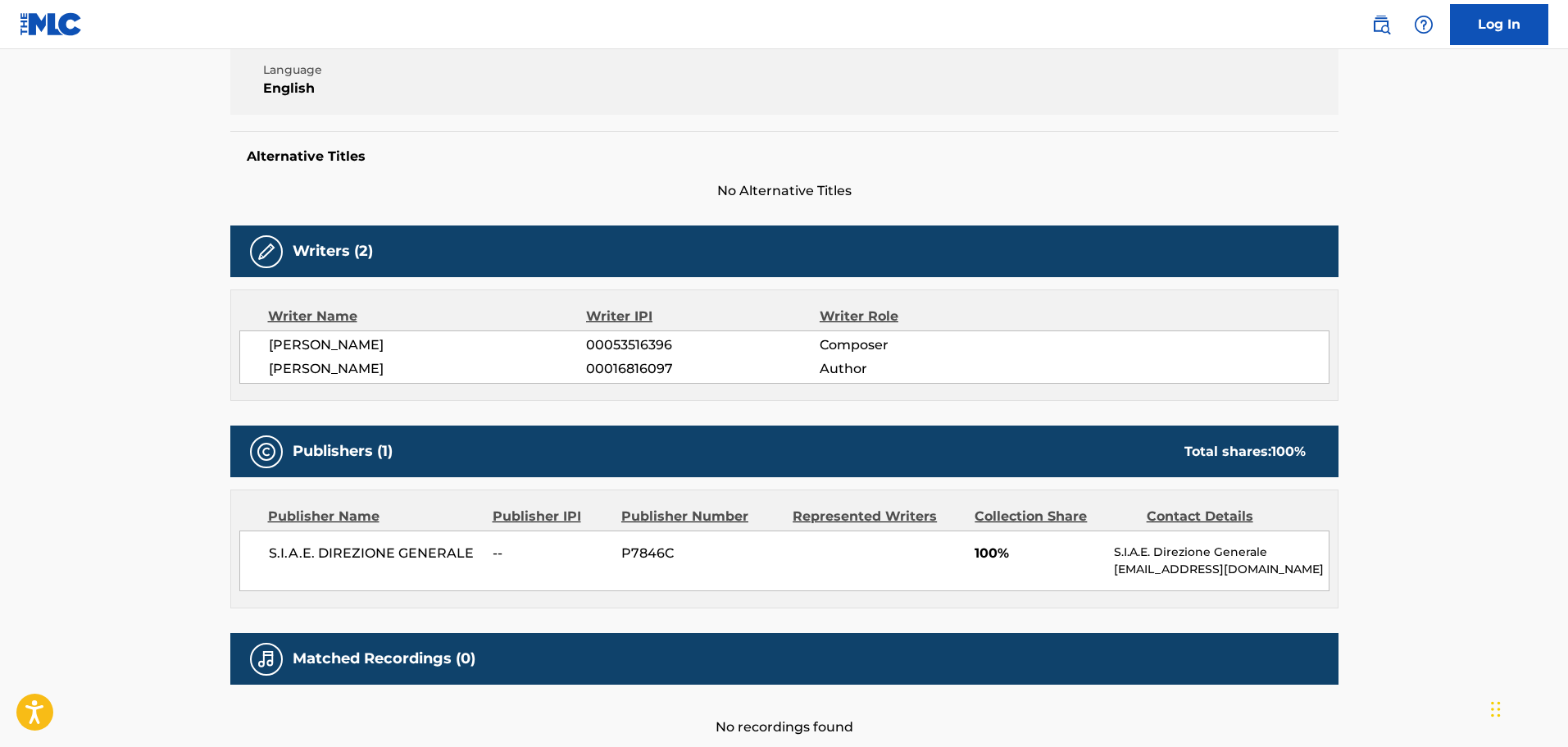
scroll to position [446, 0]
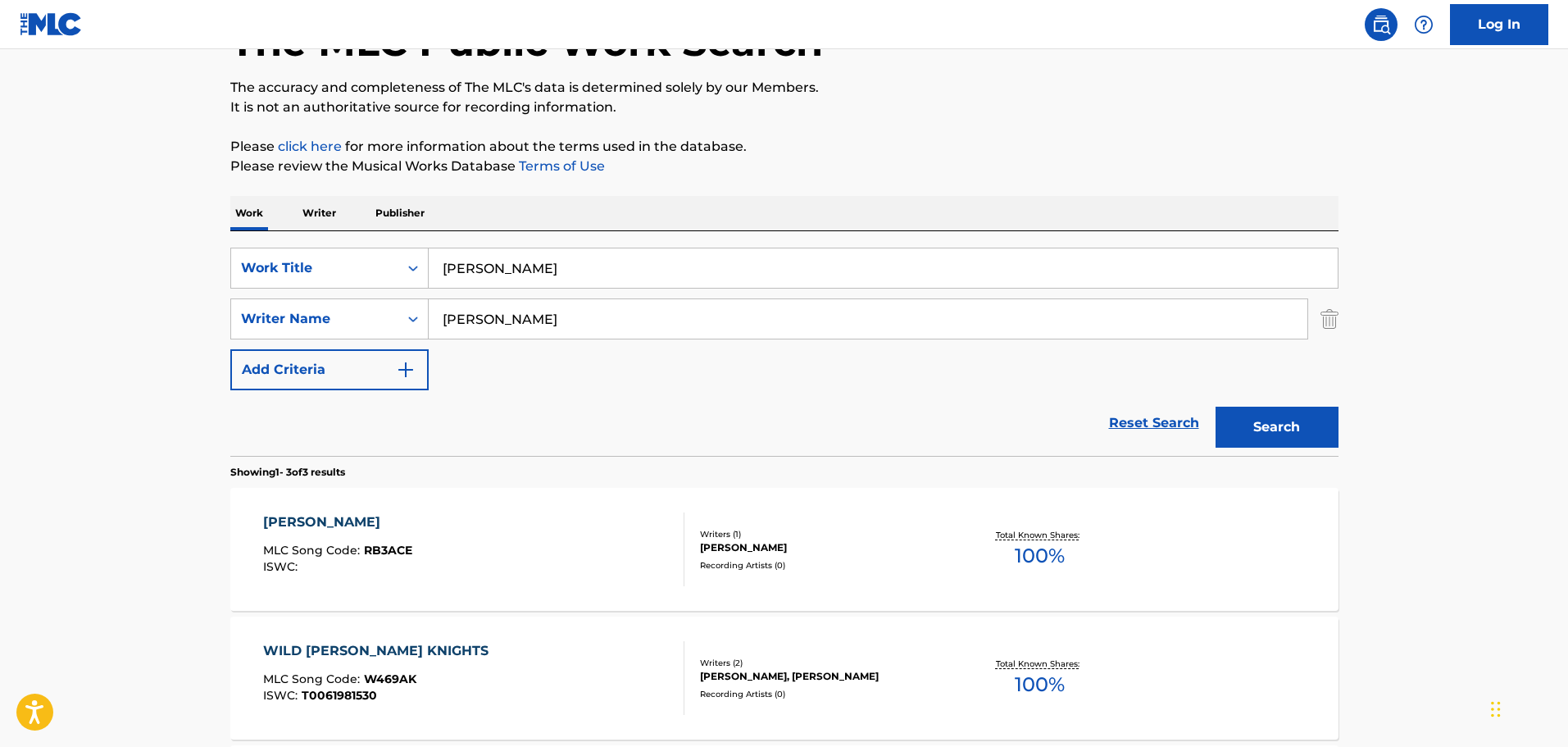
scroll to position [309, 0]
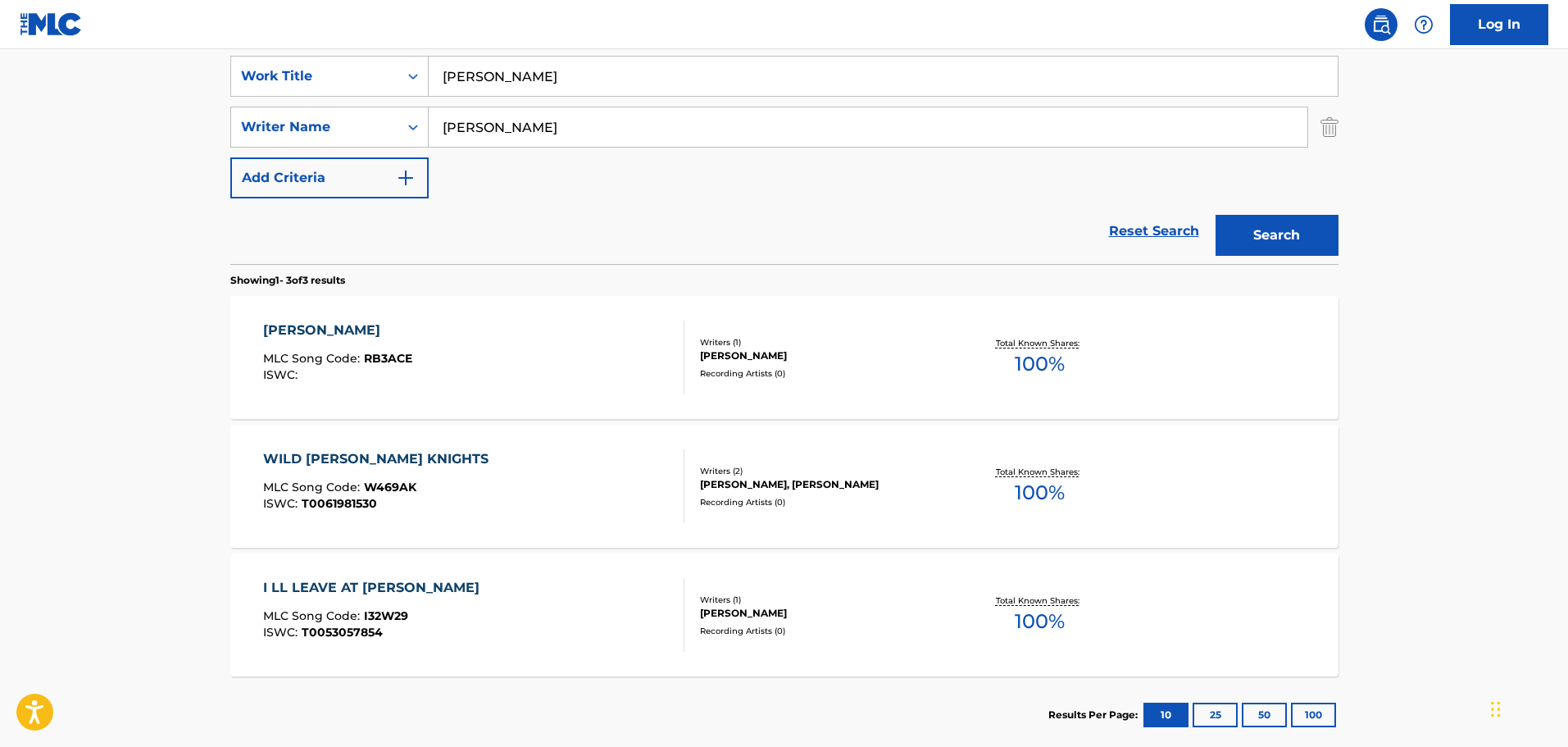
click at [323, 330] on div "[PERSON_NAME]" at bounding box center [337, 330] width 149 height 19
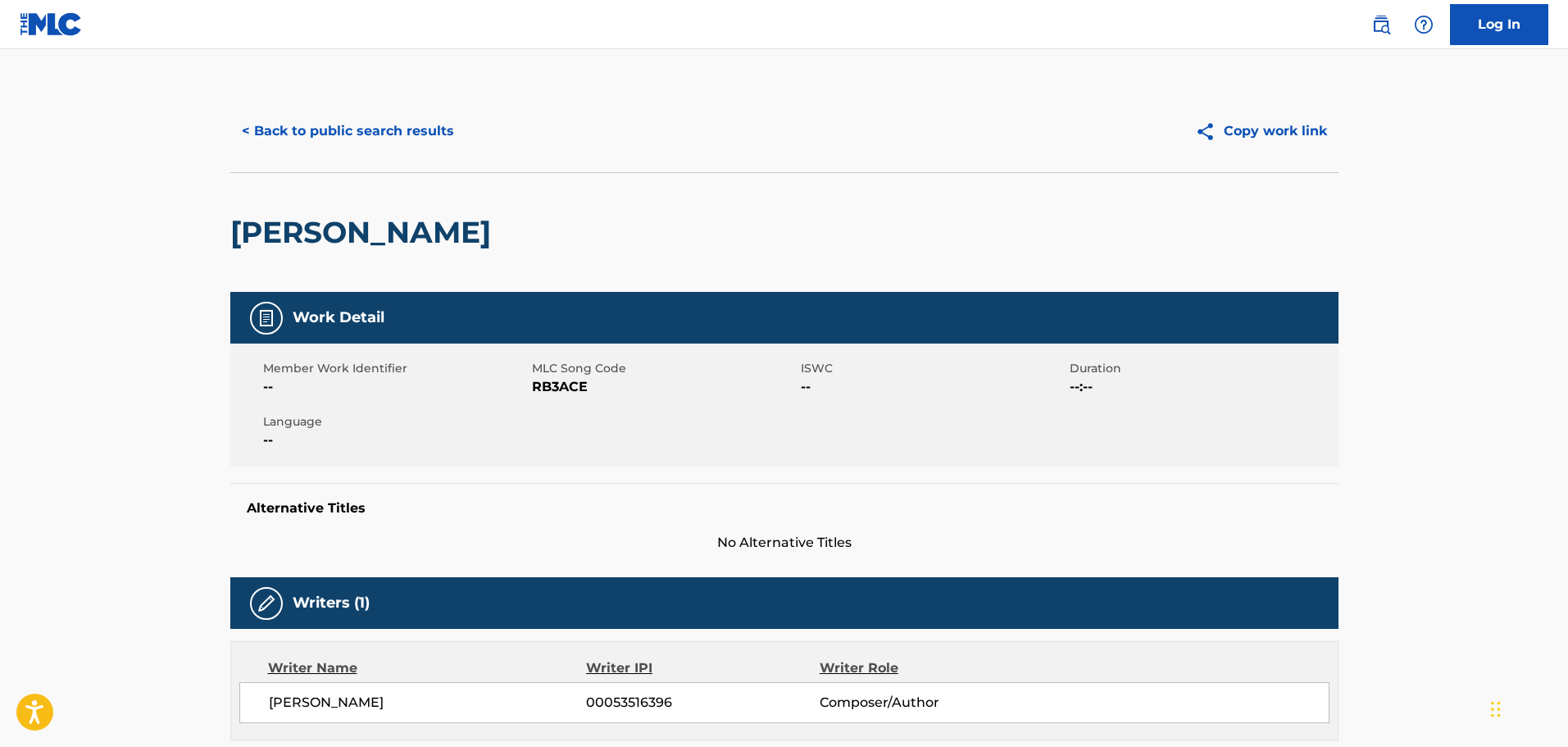
click at [358, 227] on h2 "[PERSON_NAME]" at bounding box center [365, 232] width 269 height 37
copy div "[PERSON_NAME]"
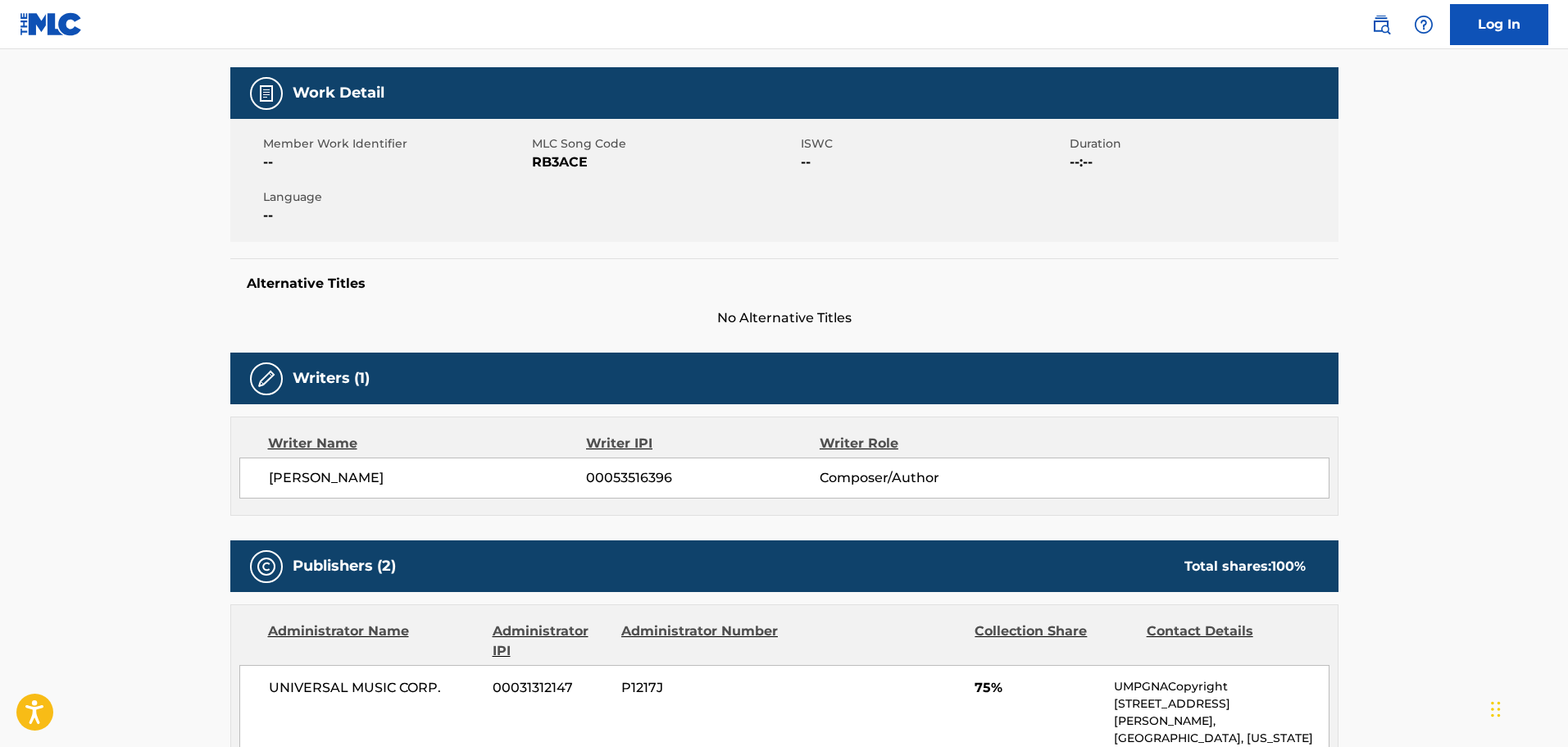
scroll to position [246, 0]
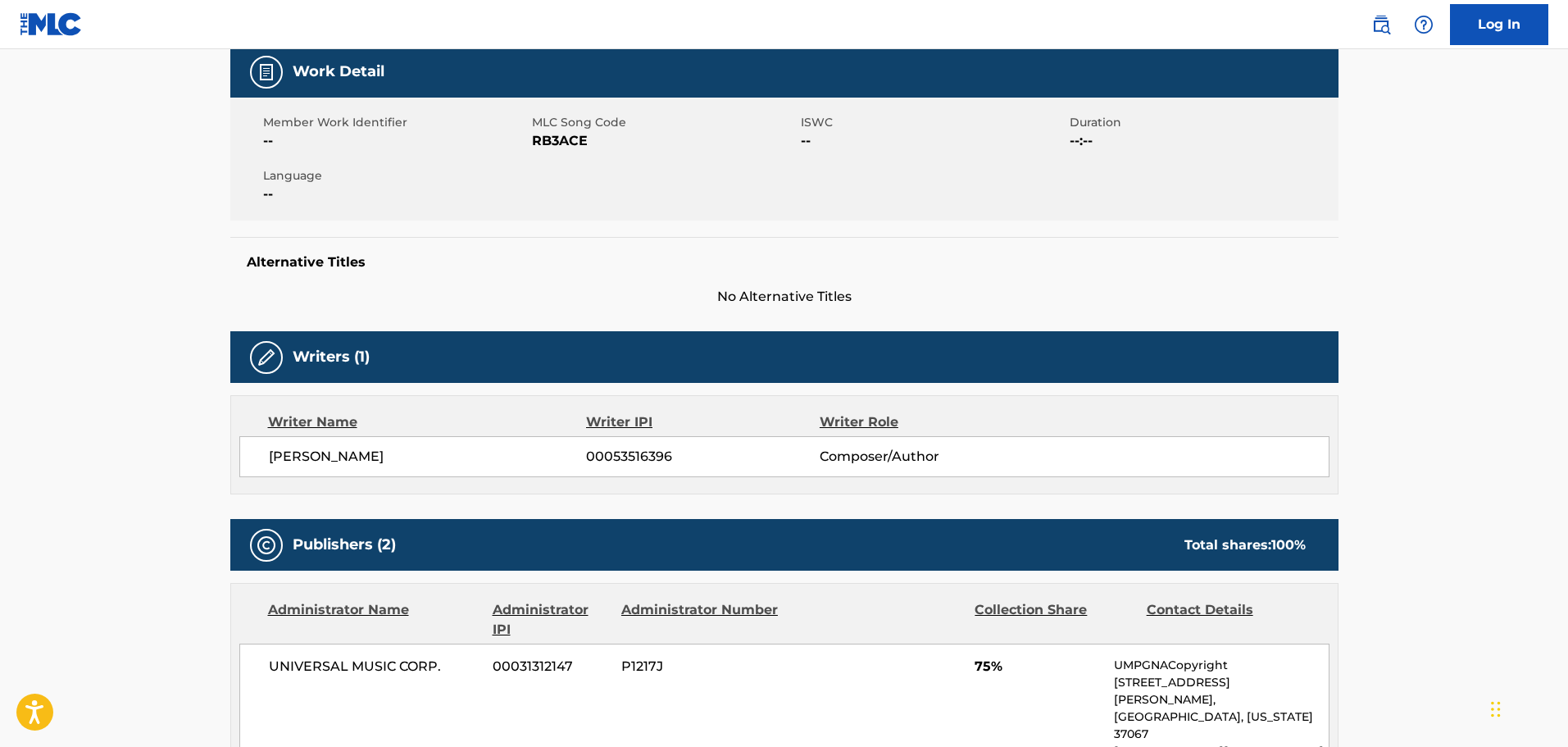
click at [319, 461] on span "[PERSON_NAME]" at bounding box center [428, 456] width 318 height 19
copy div "[PERSON_NAME]"
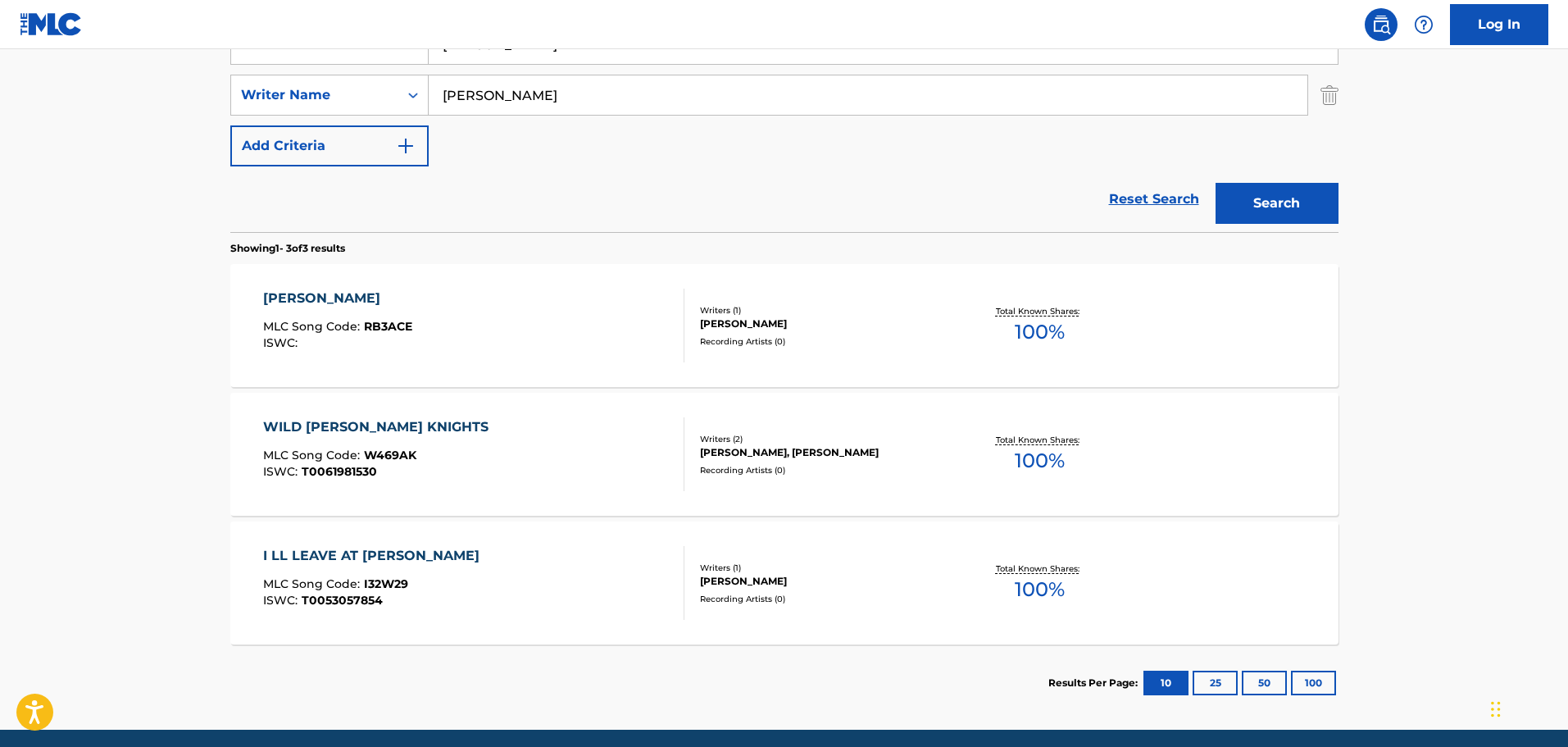
scroll to position [403, 0]
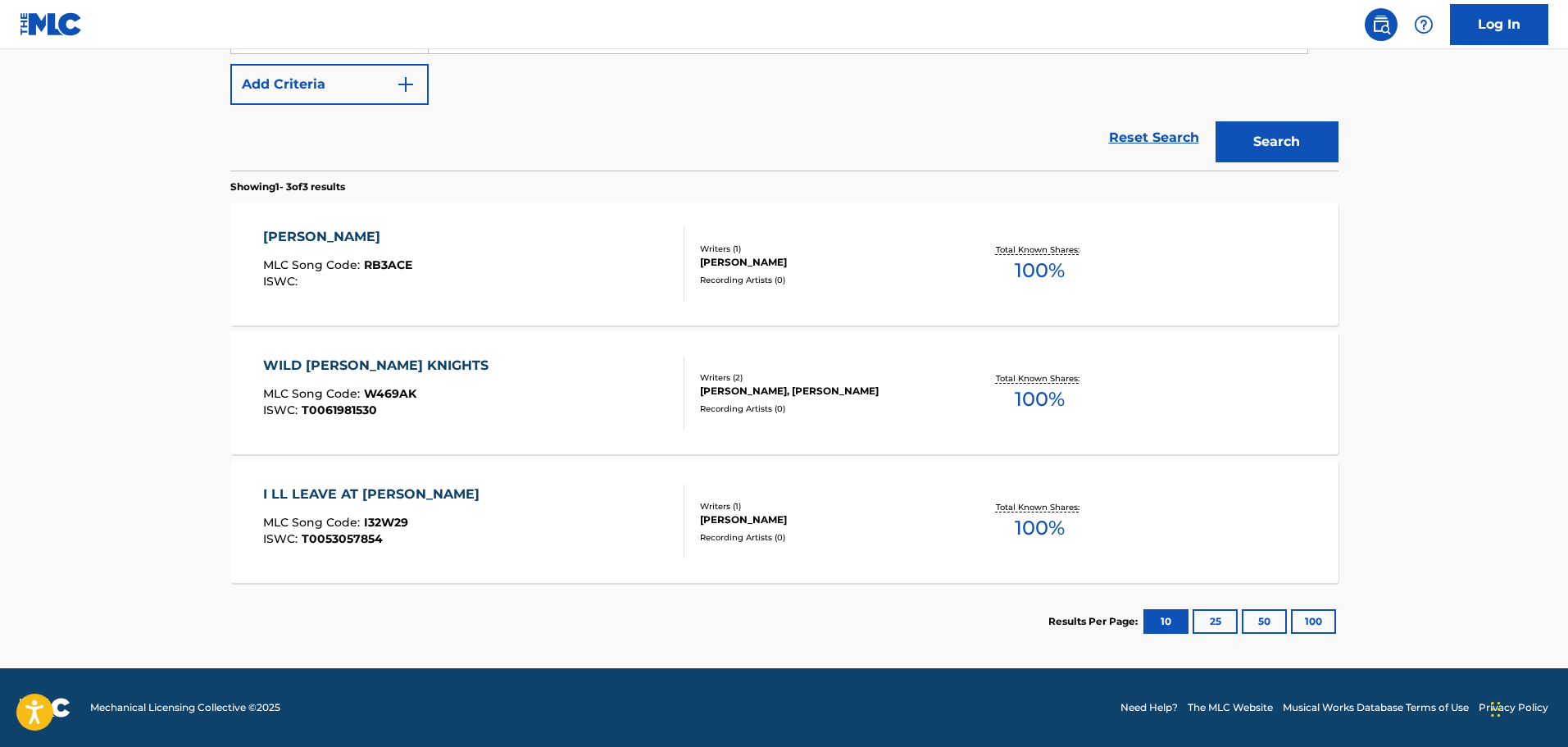
click at [362, 485] on div "I LL LEAVE AT [PERSON_NAME]" at bounding box center [375, 494] width 225 height 19
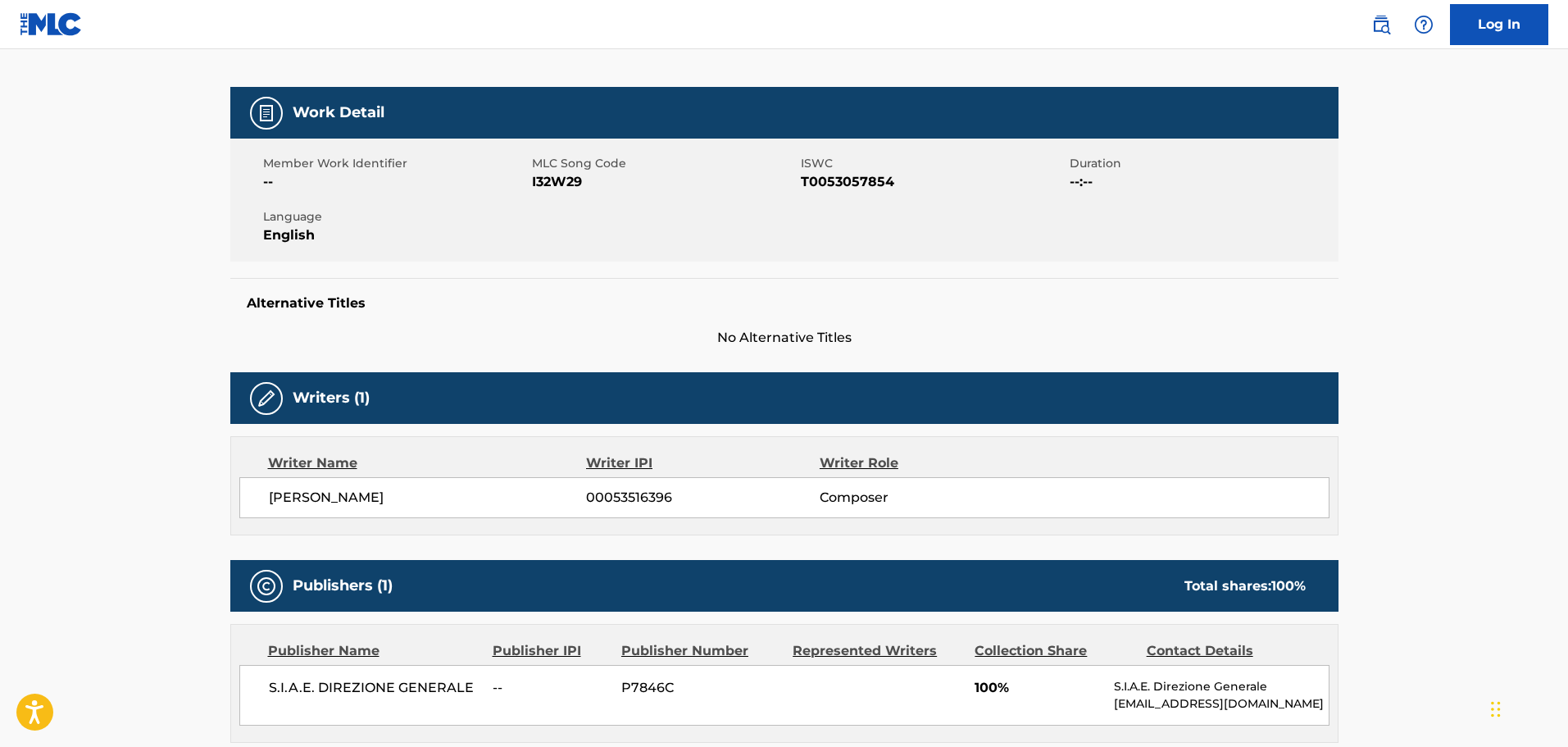
scroll to position [433, 0]
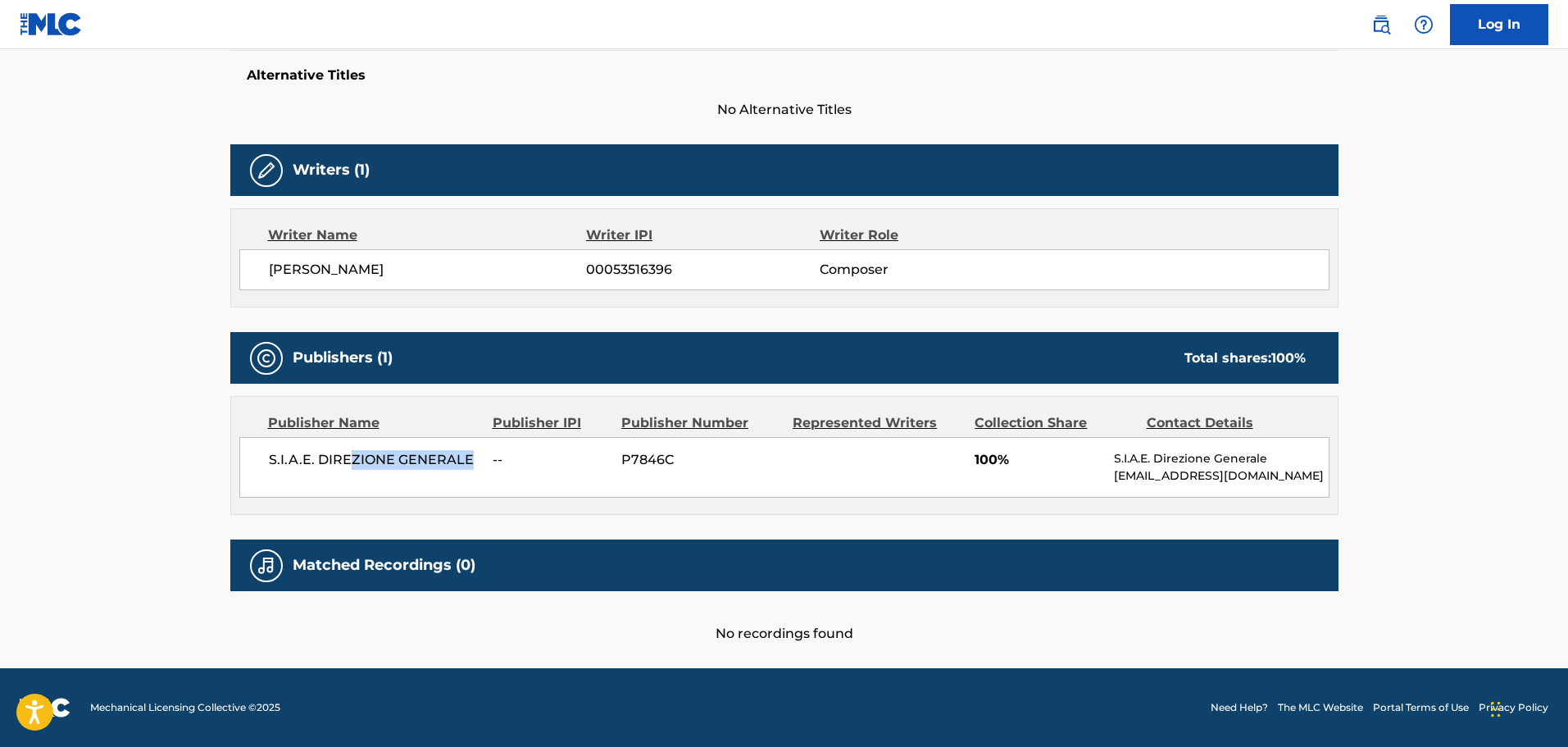
drag, startPoint x: 458, startPoint y: 463, endPoint x: 554, endPoint y: 467, distance: 96.1
click at [524, 466] on div "S.I.A.E. DIREZIONE GENERALE -- P7846C 100% S.I.A.E. Direzione Generale [EMAIL_A…" at bounding box center [784, 467] width 1091 height 61
click at [554, 467] on span "--" at bounding box center [551, 459] width 116 height 19
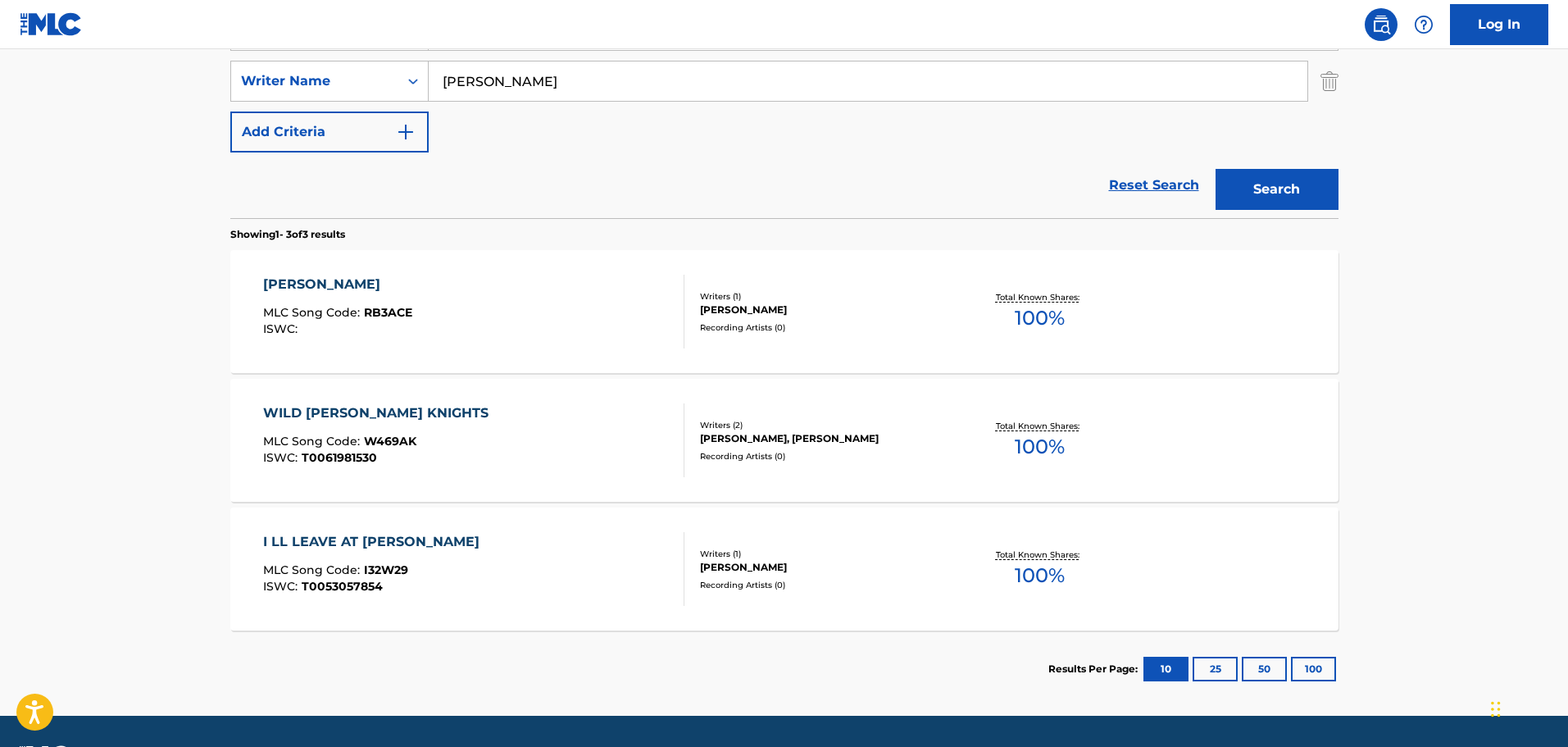
scroll to position [75, 0]
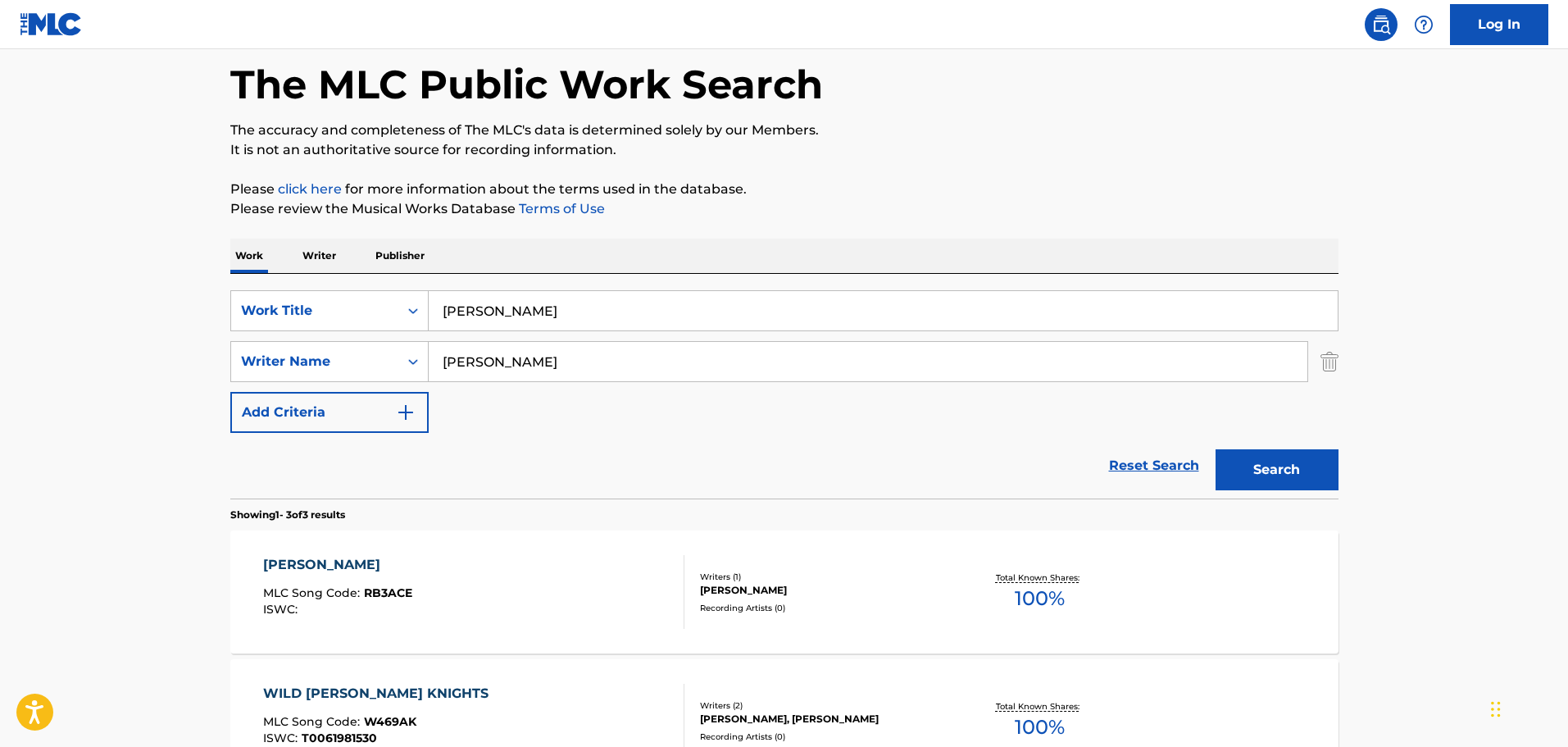
click at [511, 308] on input "[PERSON_NAME]" at bounding box center [883, 311] width 909 height 40
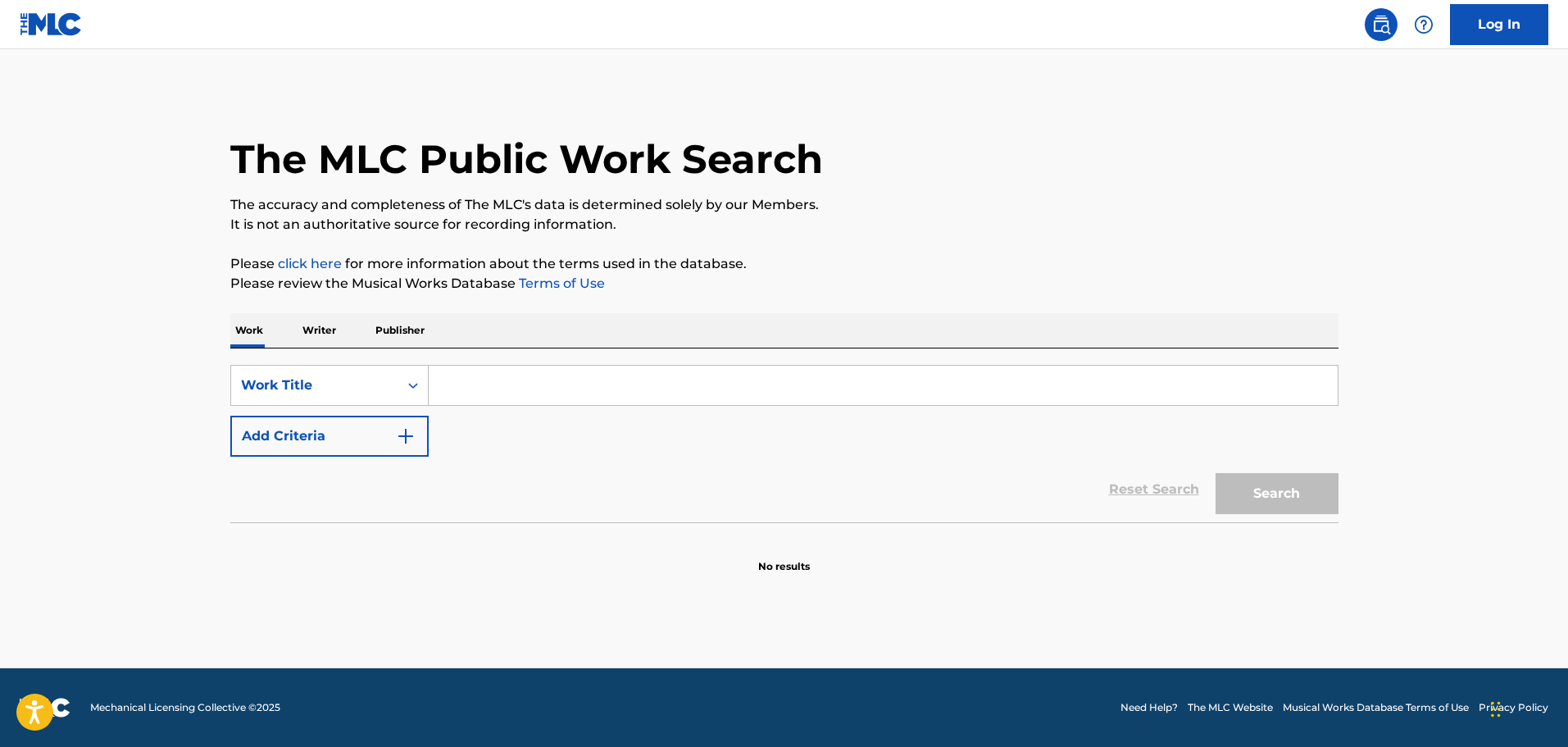
click at [541, 373] on input "Search Form" at bounding box center [883, 385] width 909 height 40
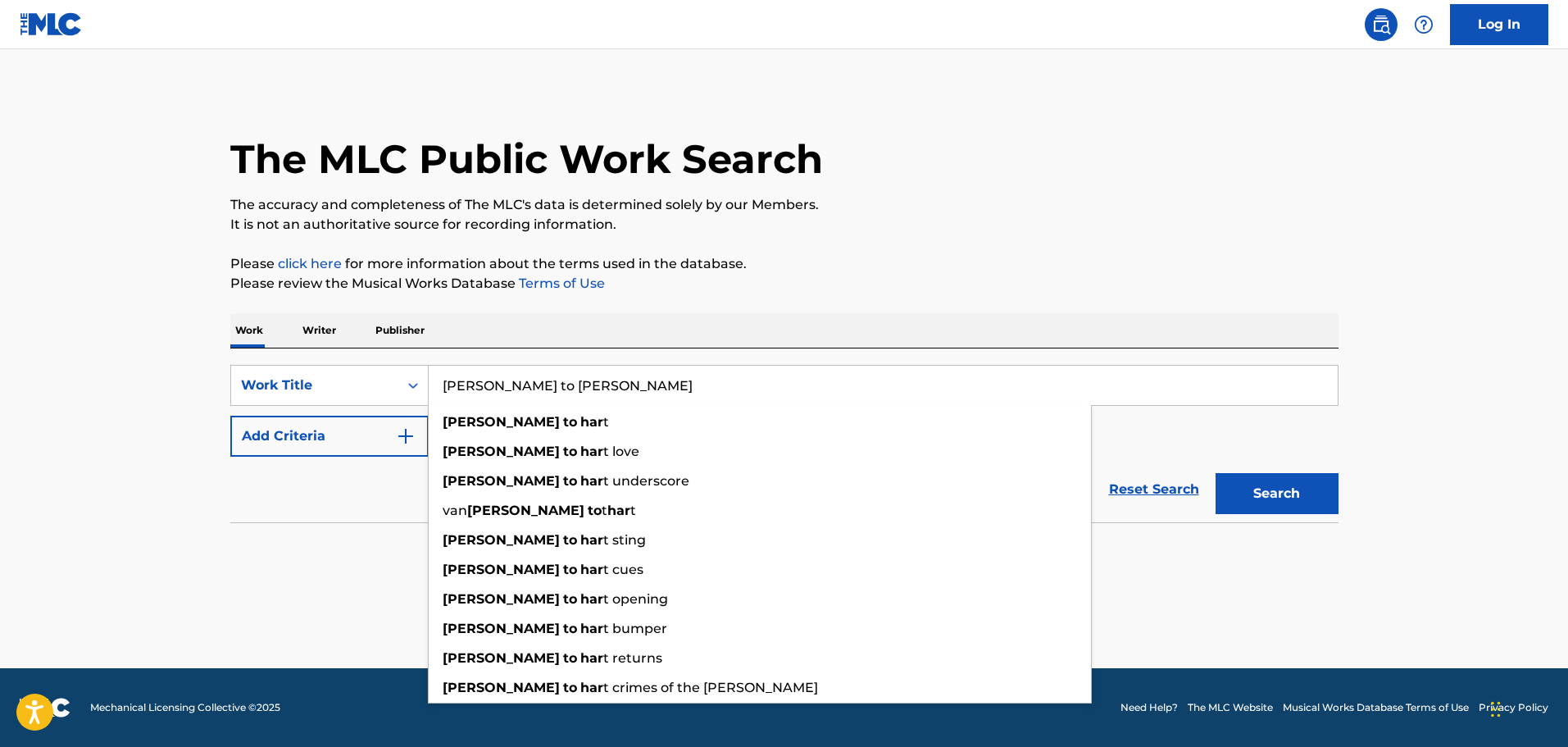
type input "hart to hart"
click at [1216, 473] on button "Search" at bounding box center [1277, 494] width 123 height 41
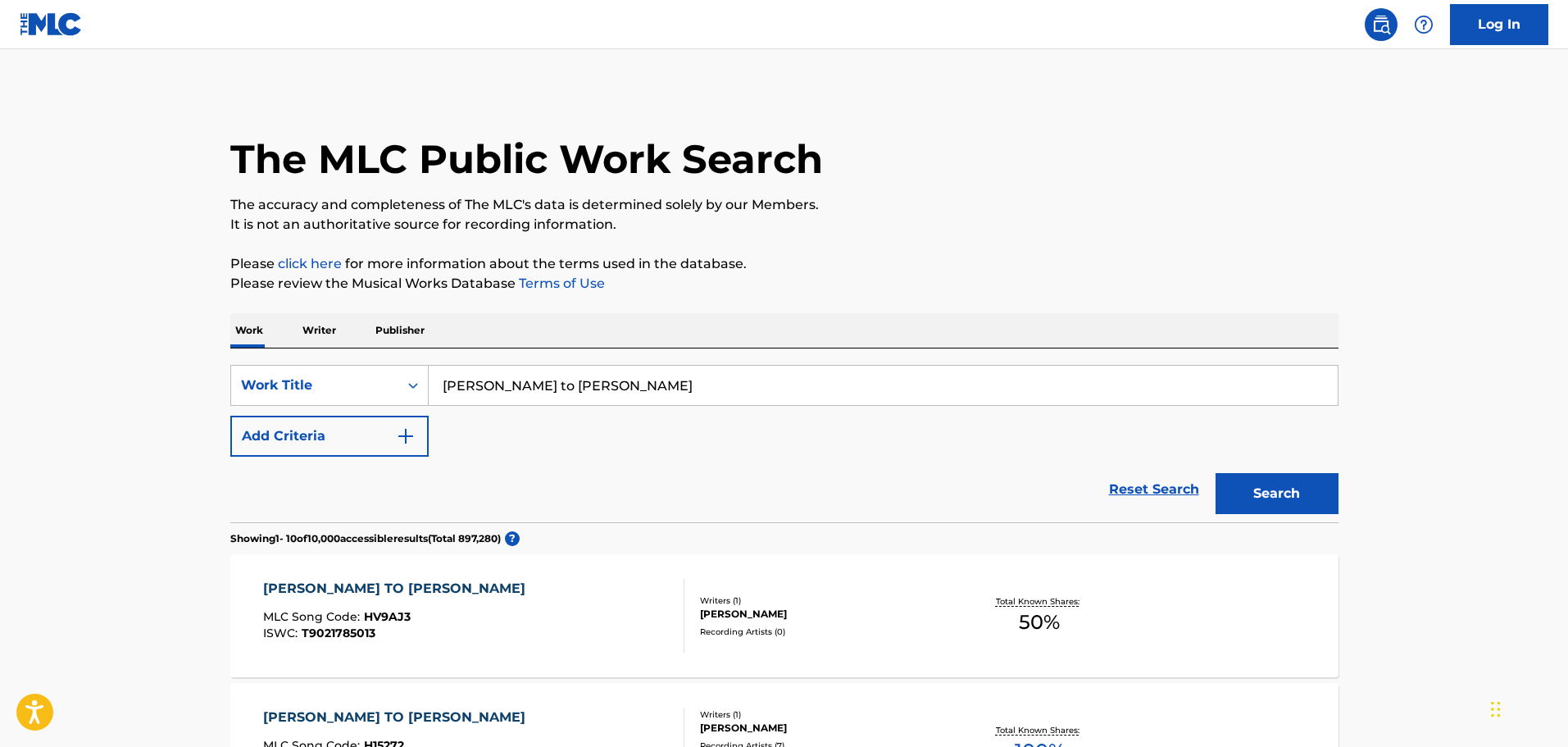
click at [400, 445] on button "Add Criteria" at bounding box center [330, 436] width 199 height 41
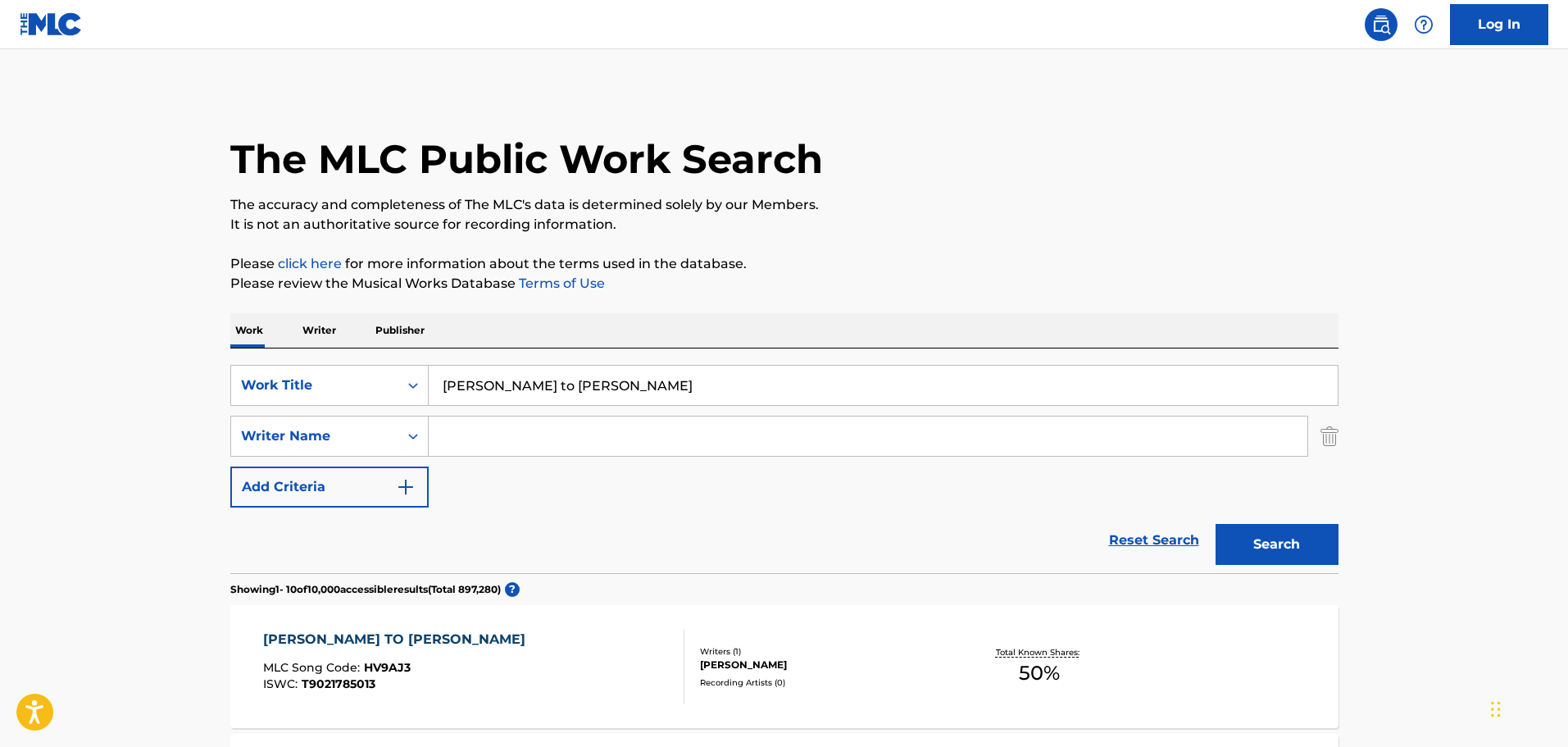
drag, startPoint x: 565, startPoint y: 439, endPoint x: 600, endPoint y: 445, distance: 35.5
click at [578, 440] on input "Search Form" at bounding box center [868, 436] width 879 height 40
paste input "Mark Snow"
type input "Mark Snow"
click at [1331, 561] on button "Search" at bounding box center [1277, 544] width 123 height 41
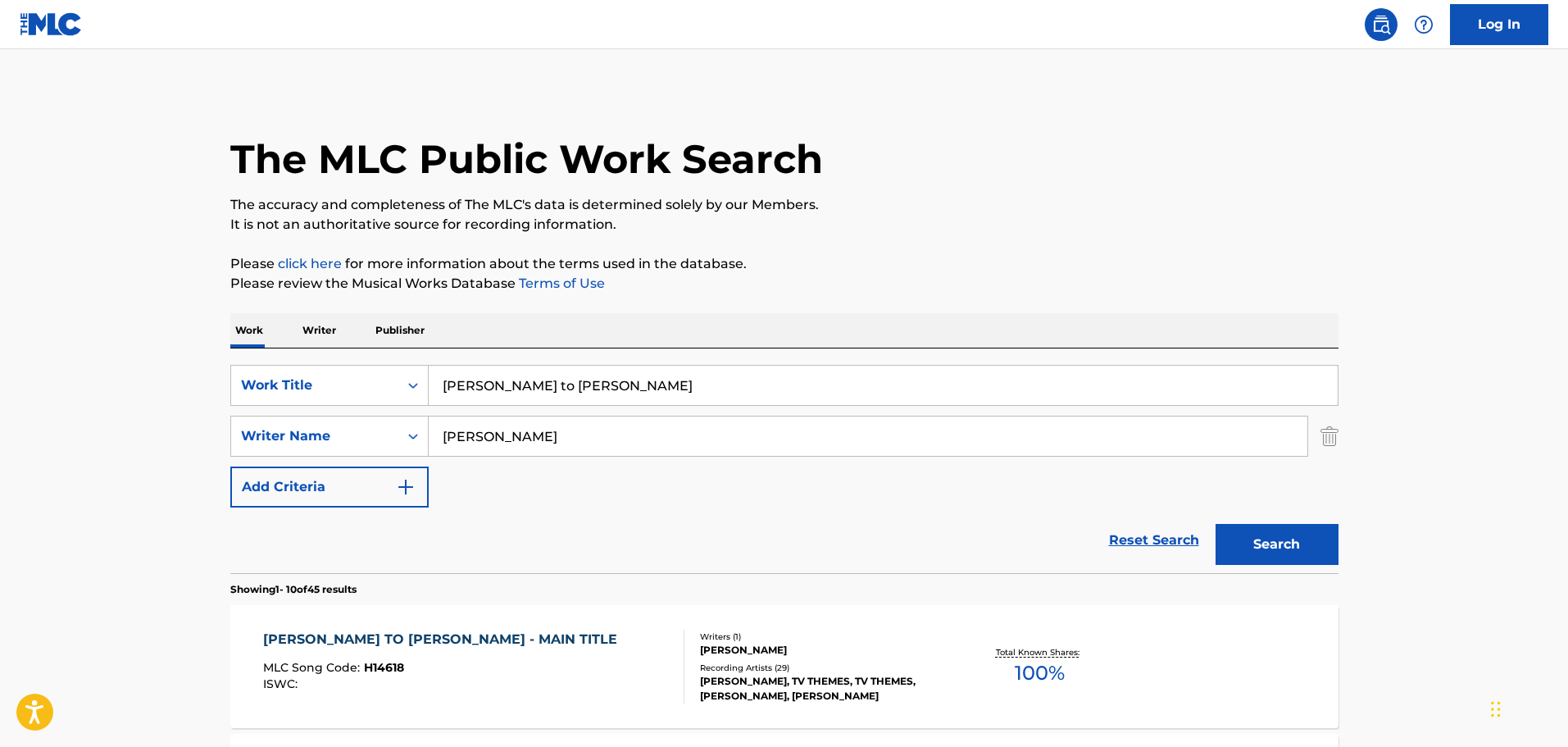
click at [571, 656] on div "HART TO HART - MAIN TITLE MLC Song Code : H14618 ISWC :" at bounding box center [473, 667] width 421 height 74
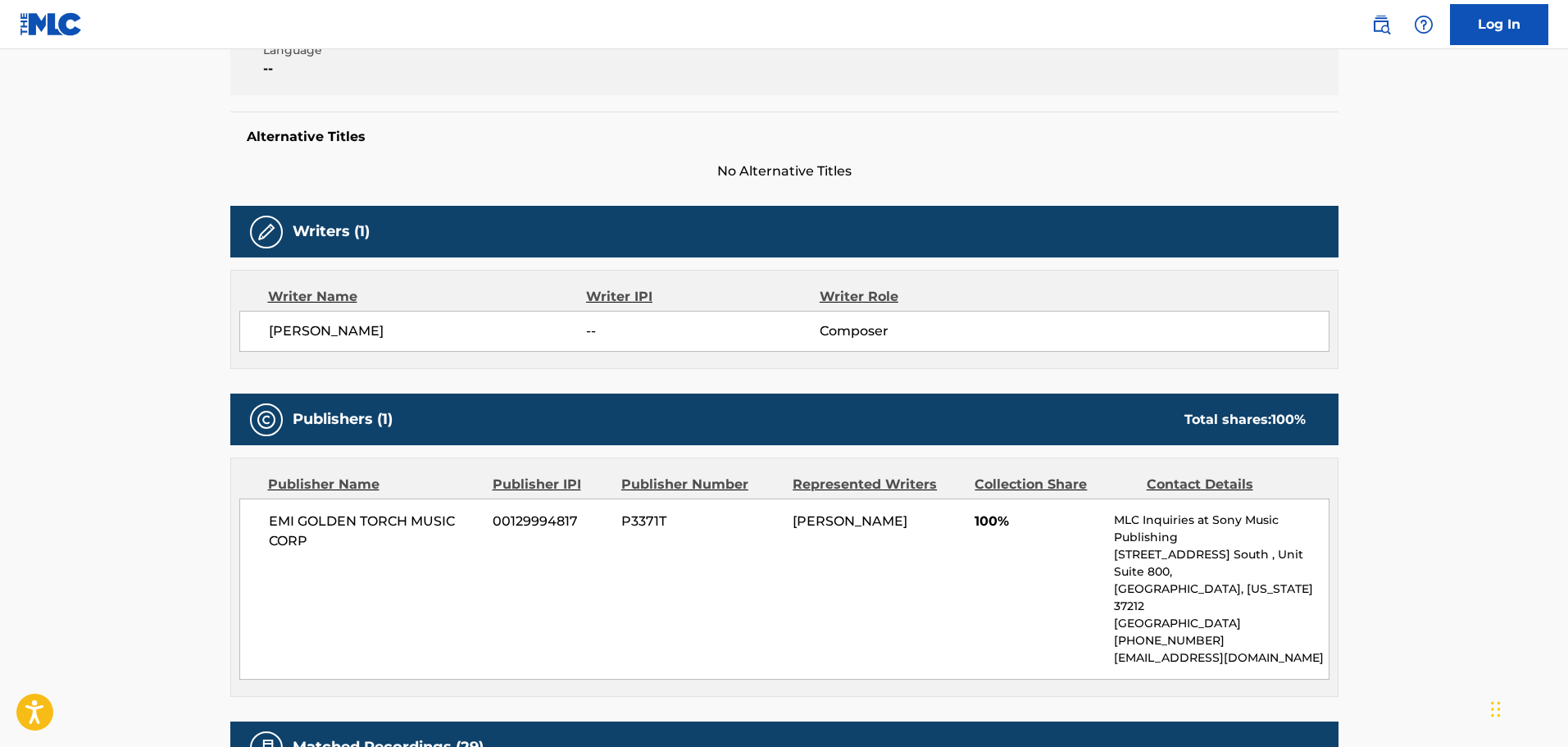
scroll to position [410, 0]
